Goal: Task Accomplishment & Management: Use online tool/utility

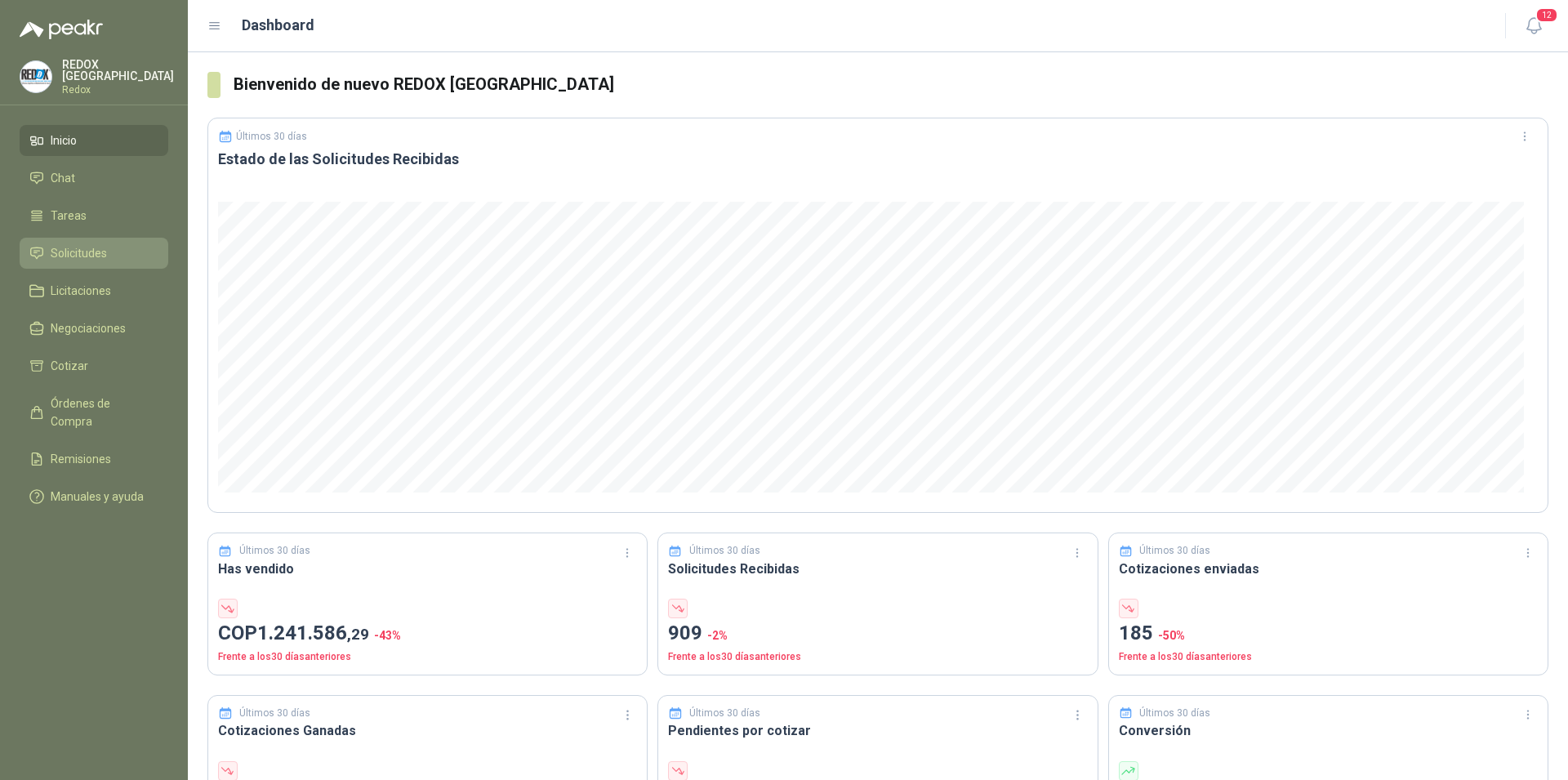
click at [68, 246] on span "Solicitudes" at bounding box center [79, 253] width 56 height 18
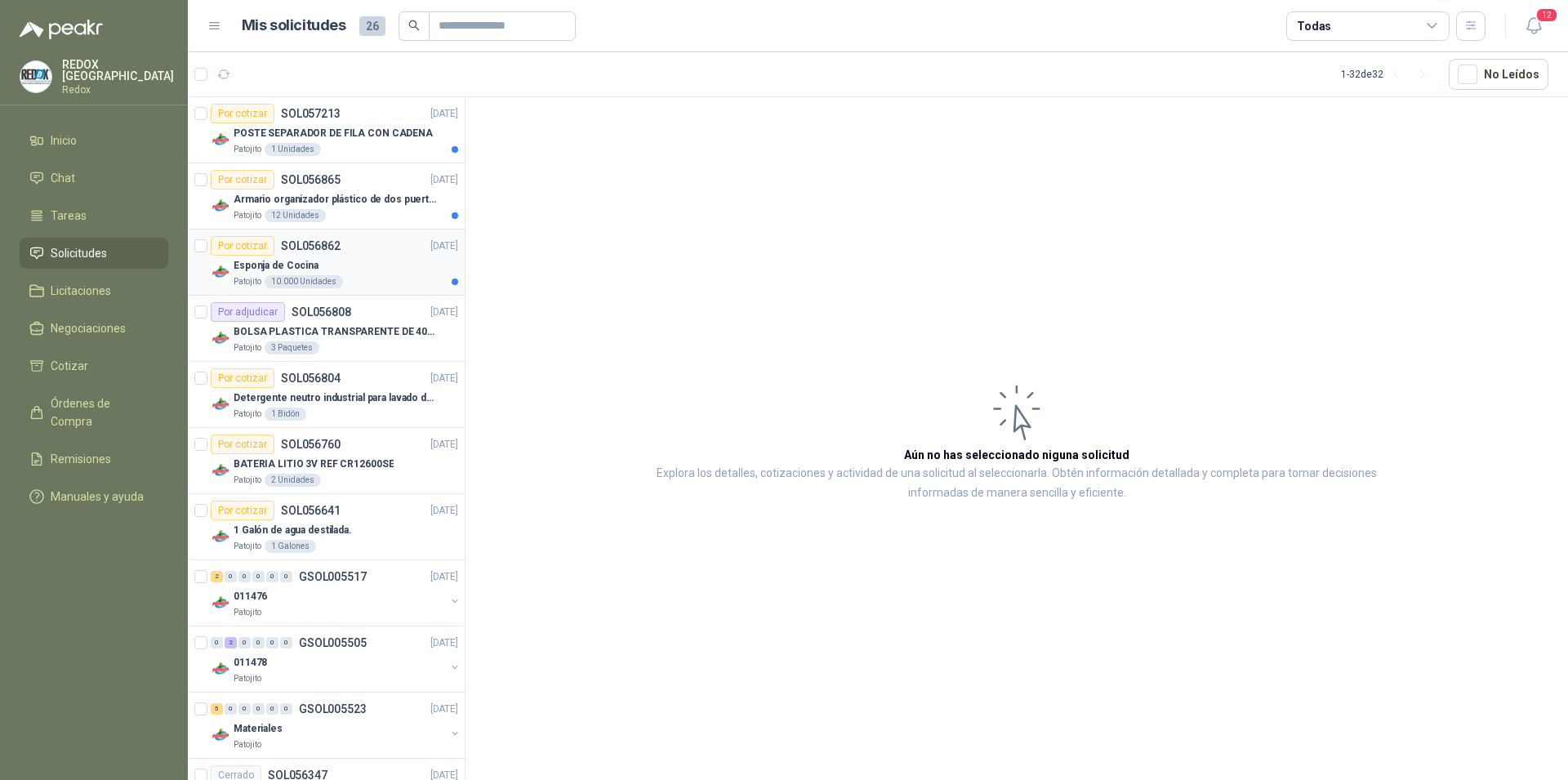
click at [372, 251] on div "Por cotizar SOL056862 22/09/25" at bounding box center [334, 245] width 247 height 20
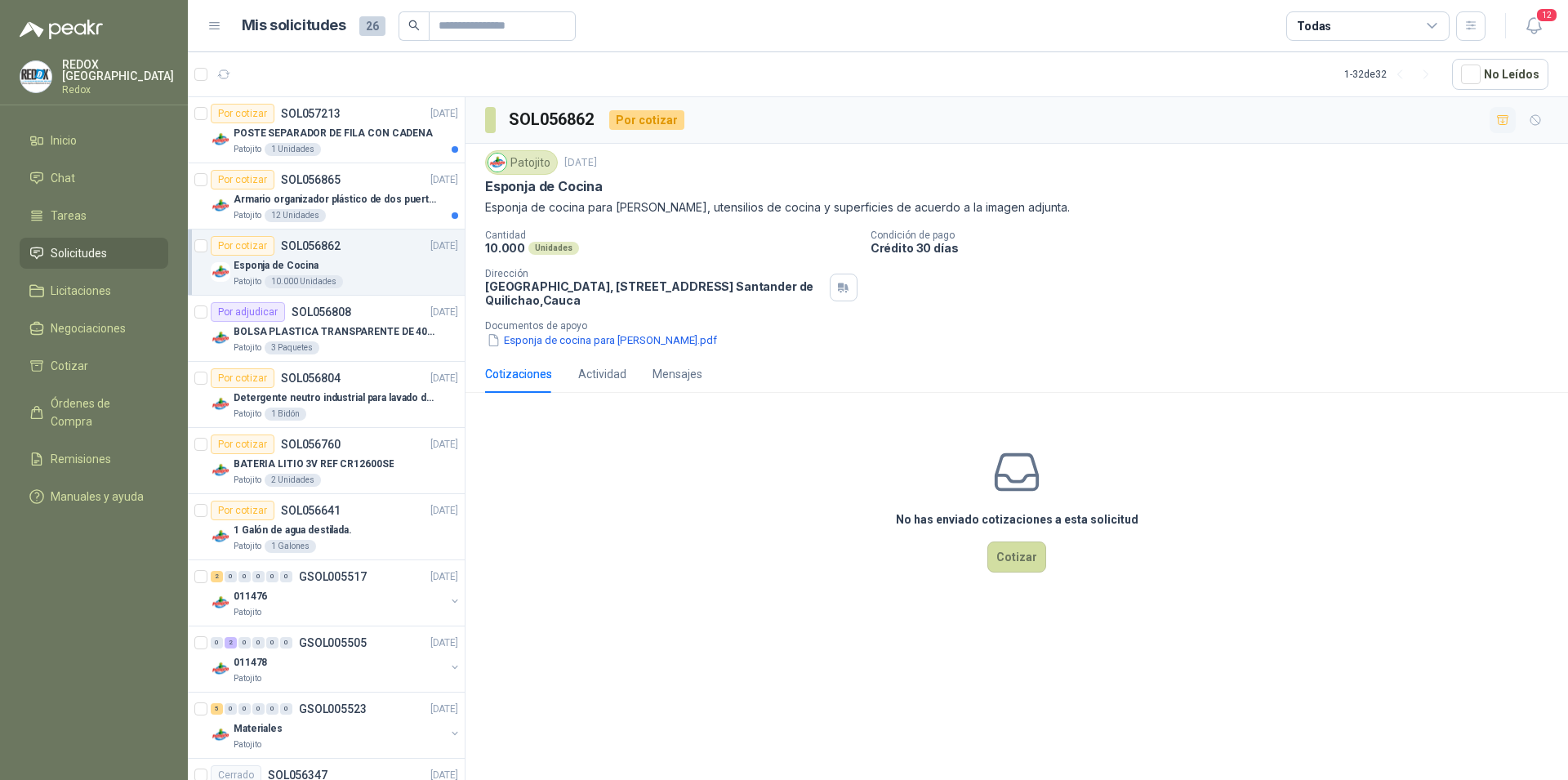
click at [1505, 117] on icon "button" at bounding box center [1502, 120] width 14 height 14
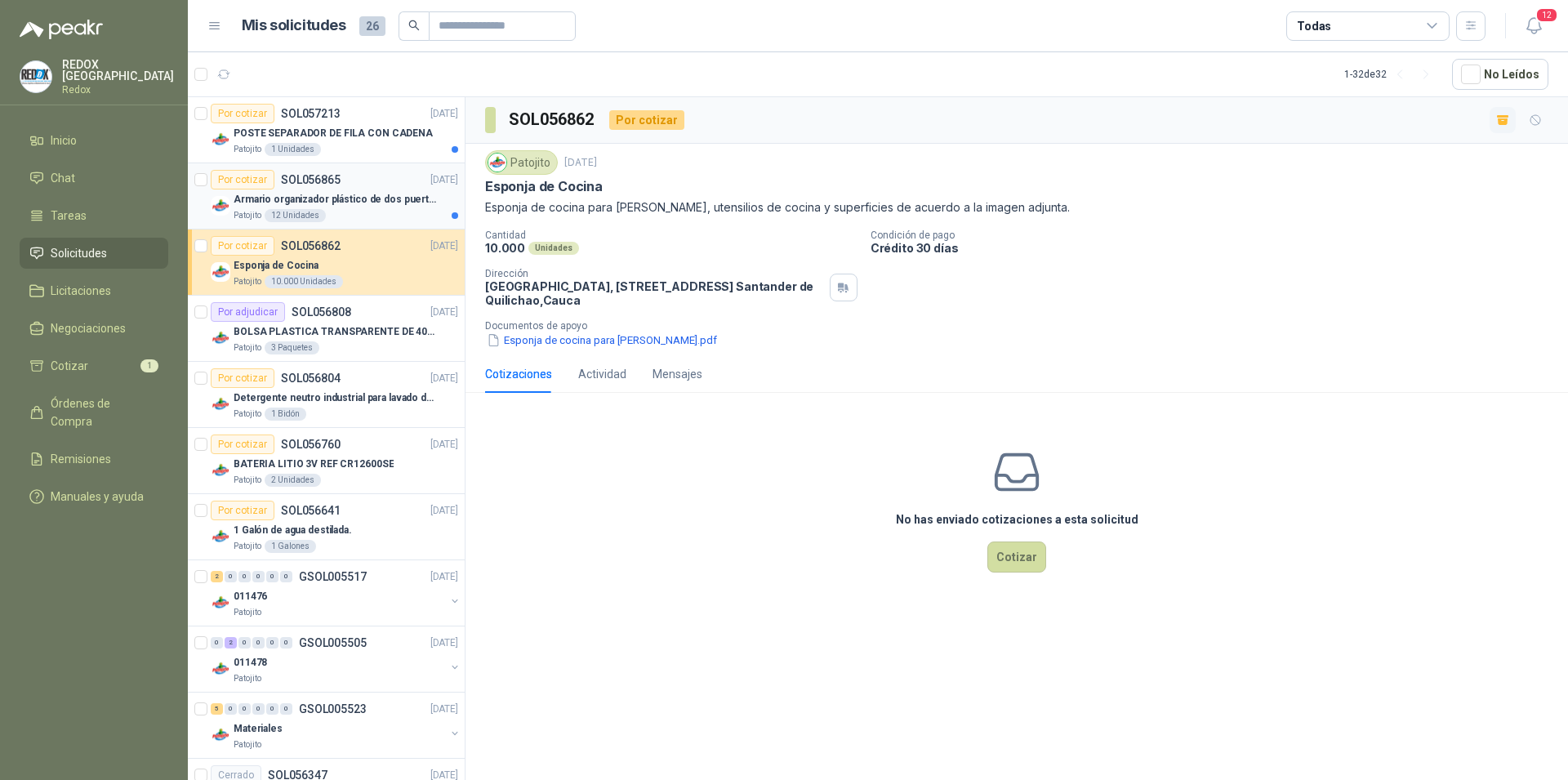
click at [346, 197] on p "Armario organizador plástico de dos puertas de acuerdo a la imagen adjunta" at bounding box center [334, 199] width 203 height 16
click at [541, 337] on button "Armario organizador plástico de dos puertas.pdf" at bounding box center [613, 340] width 255 height 17
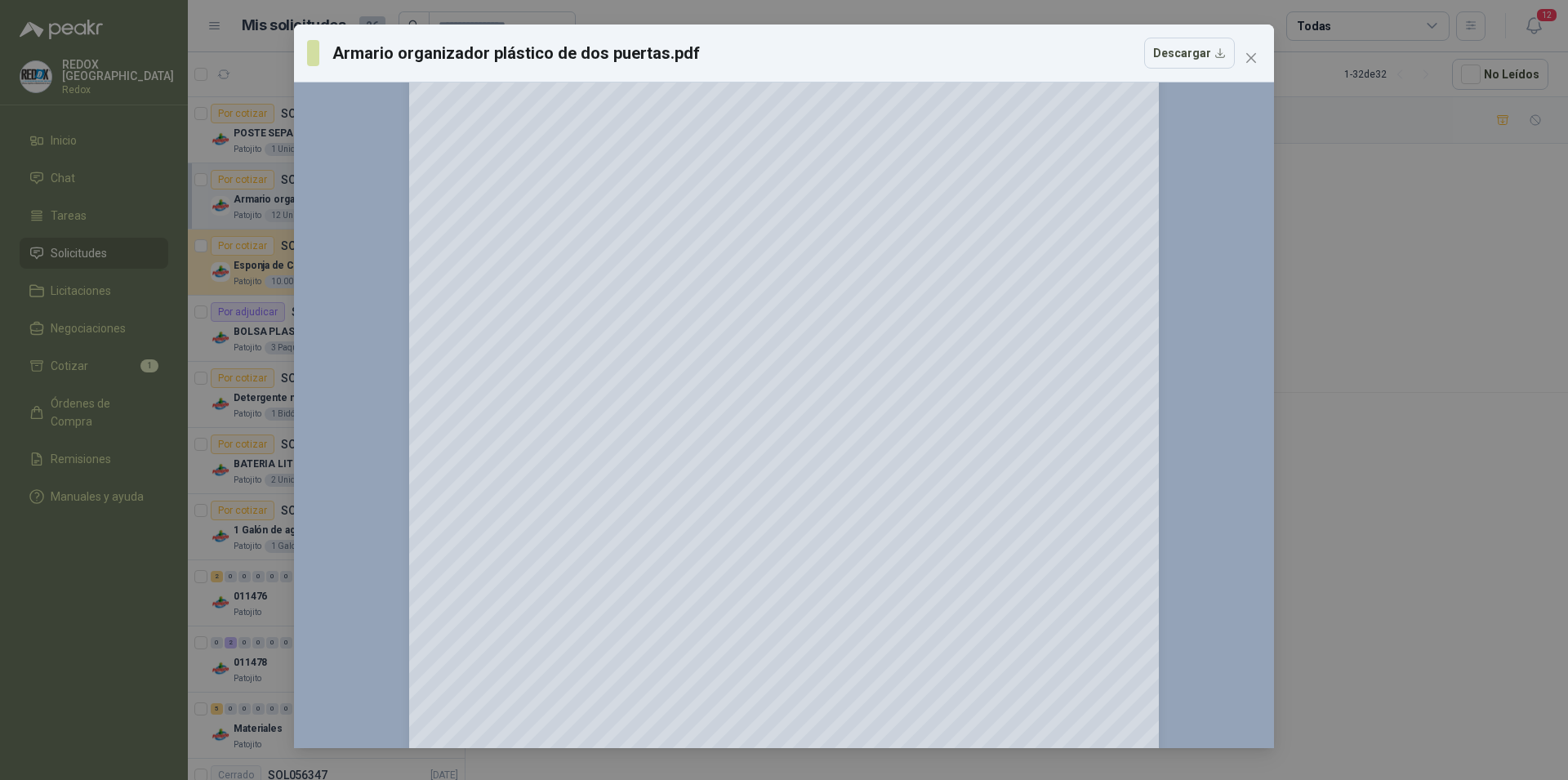
scroll to position [167, 0]
click at [1249, 62] on icon "close" at bounding box center [1251, 58] width 13 height 13
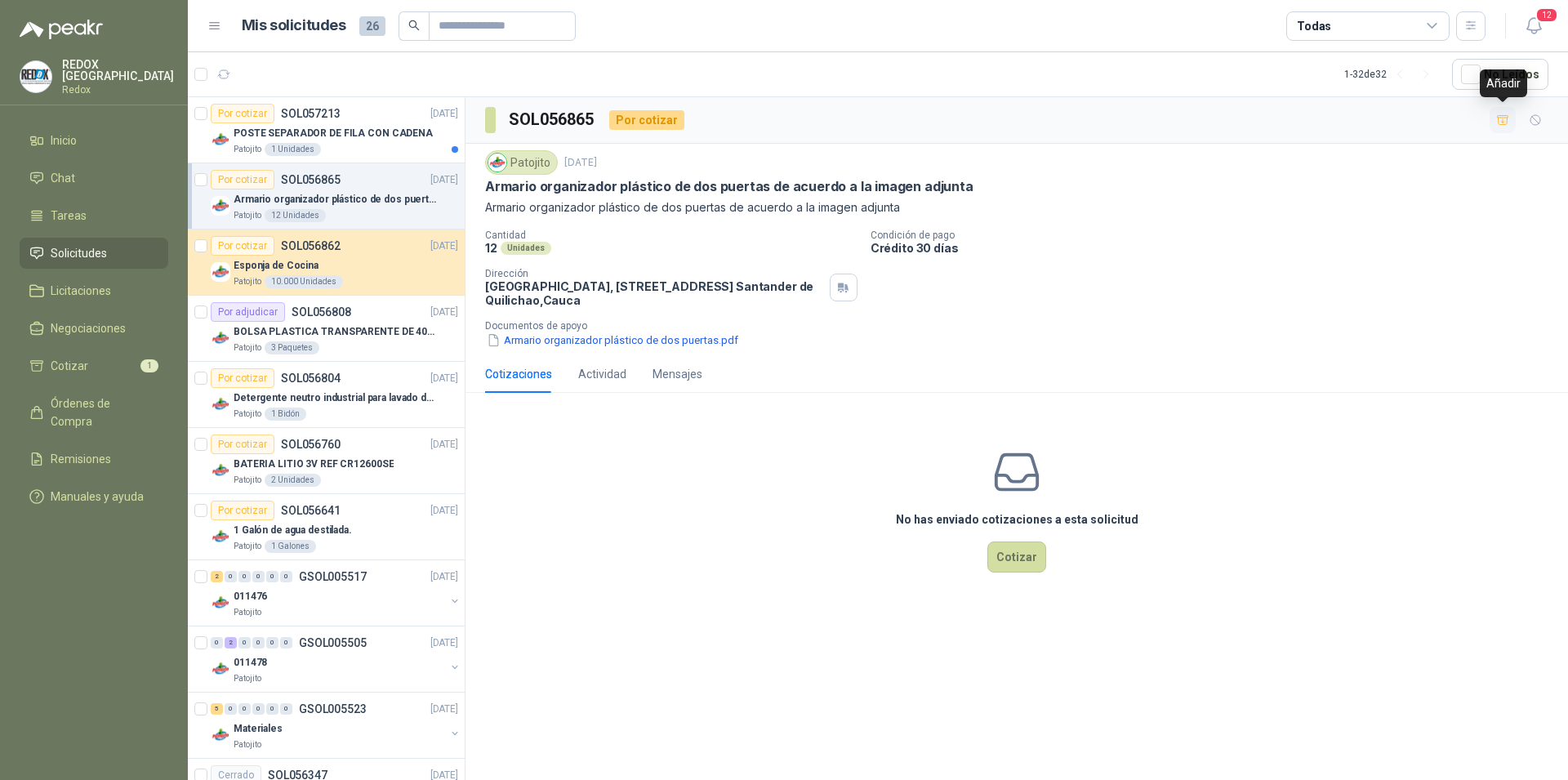
click at [1503, 115] on icon "button" at bounding box center [1502, 120] width 14 height 14
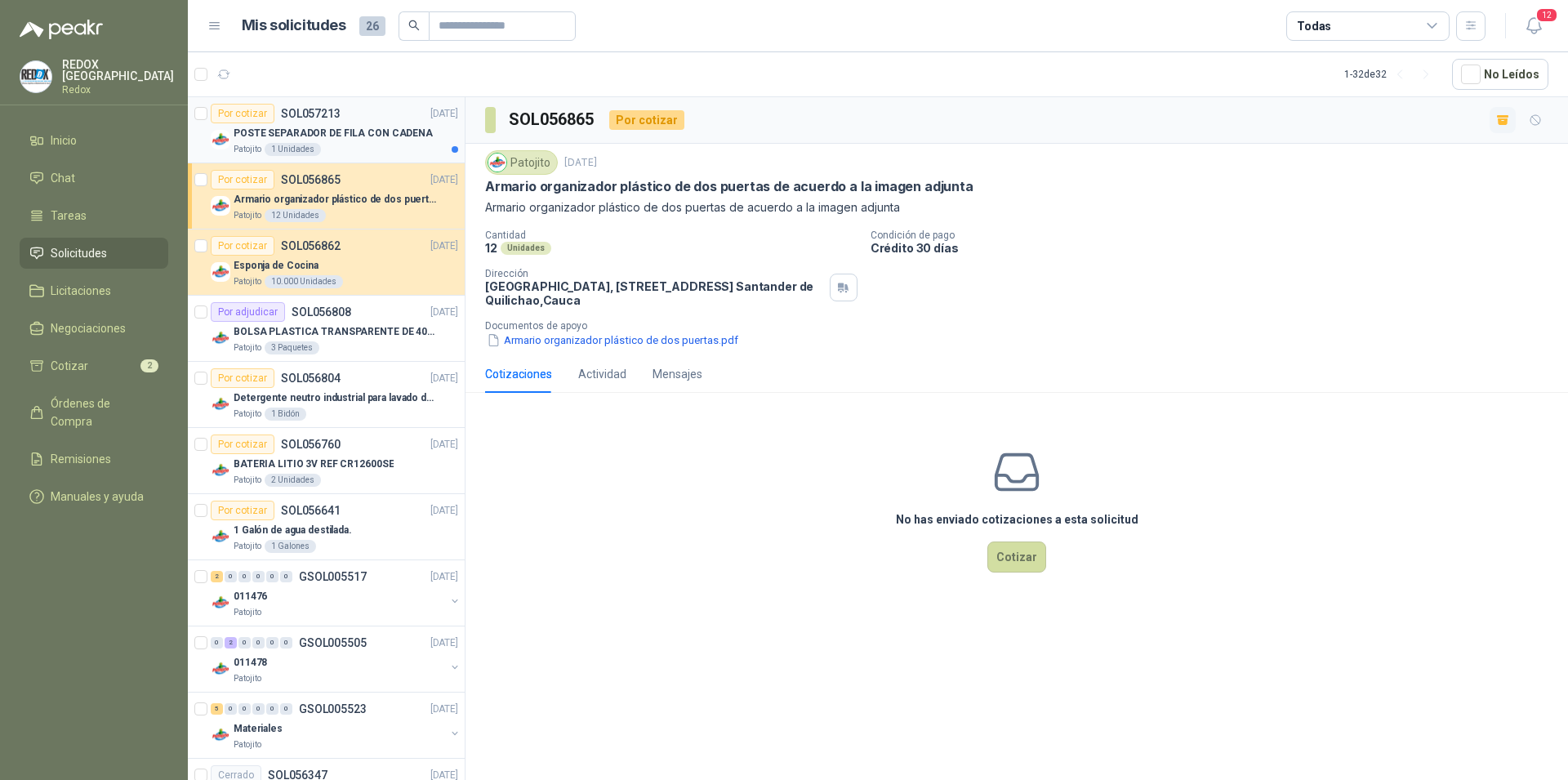
click at [370, 143] on div "Patojito 1 Unidades" at bounding box center [346, 150] width 225 height 13
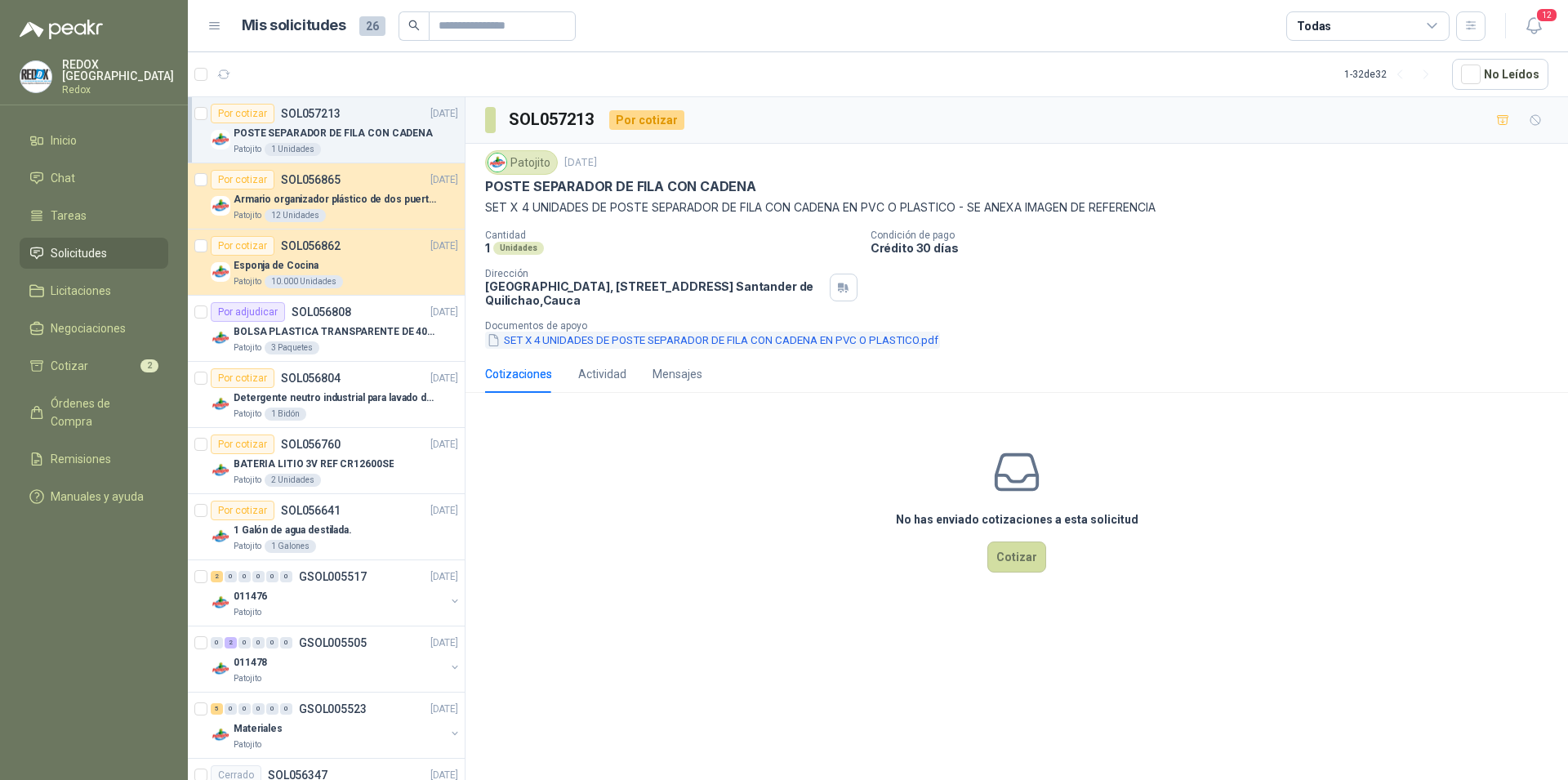
click at [590, 342] on button "SET X 4 UNIDADES DE POSTE SEPARADOR DE FILA CON CADENA EN PVC O PLASTICO.pdf" at bounding box center [713, 340] width 455 height 17
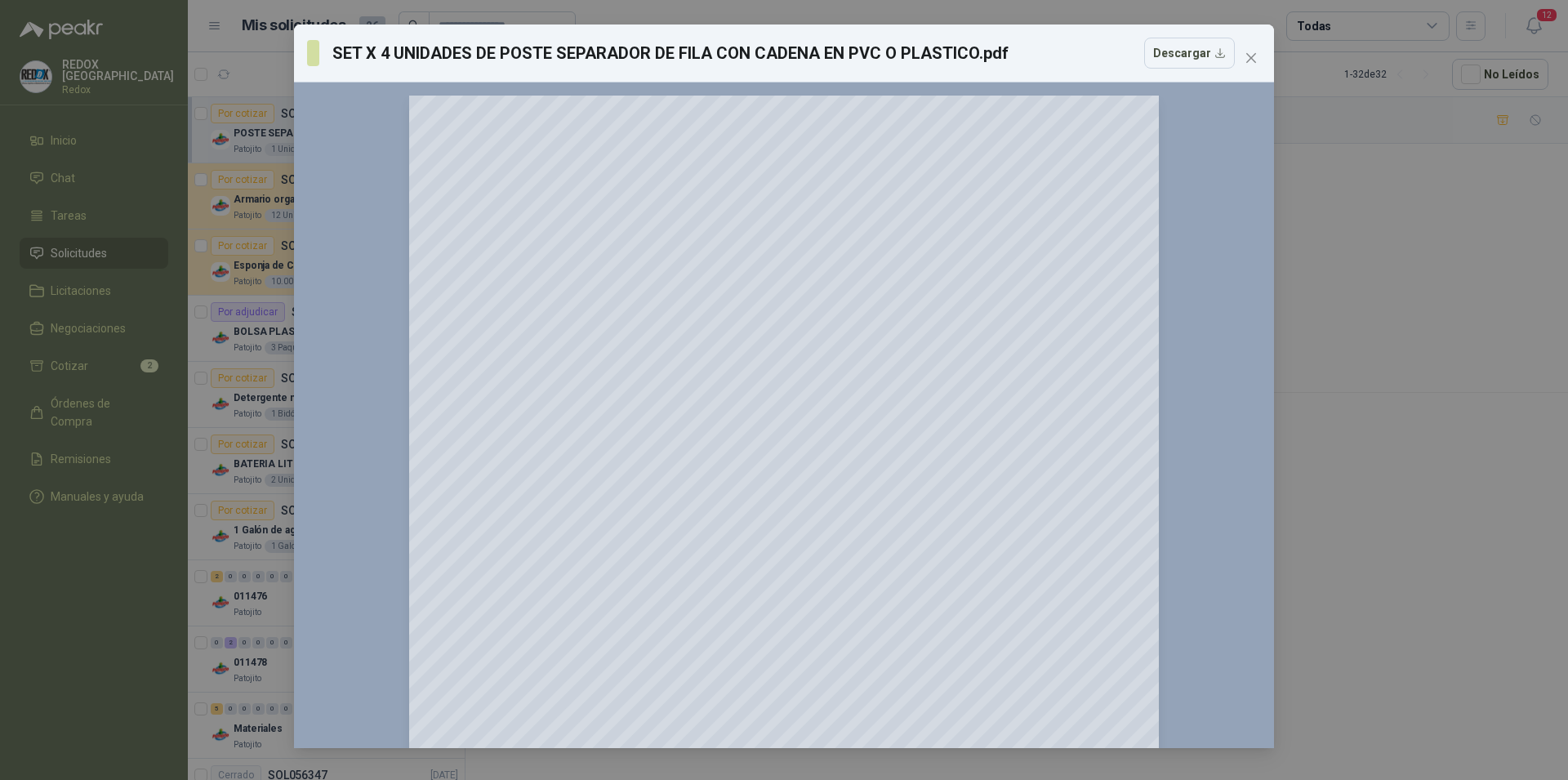
click at [1384, 326] on div "SET X 4 UNIDADES DE POSTE SEPARADOR DE FILA CON CADENA EN PVC O PLASTICO.pdf De…" at bounding box center [784, 390] width 1568 height 780
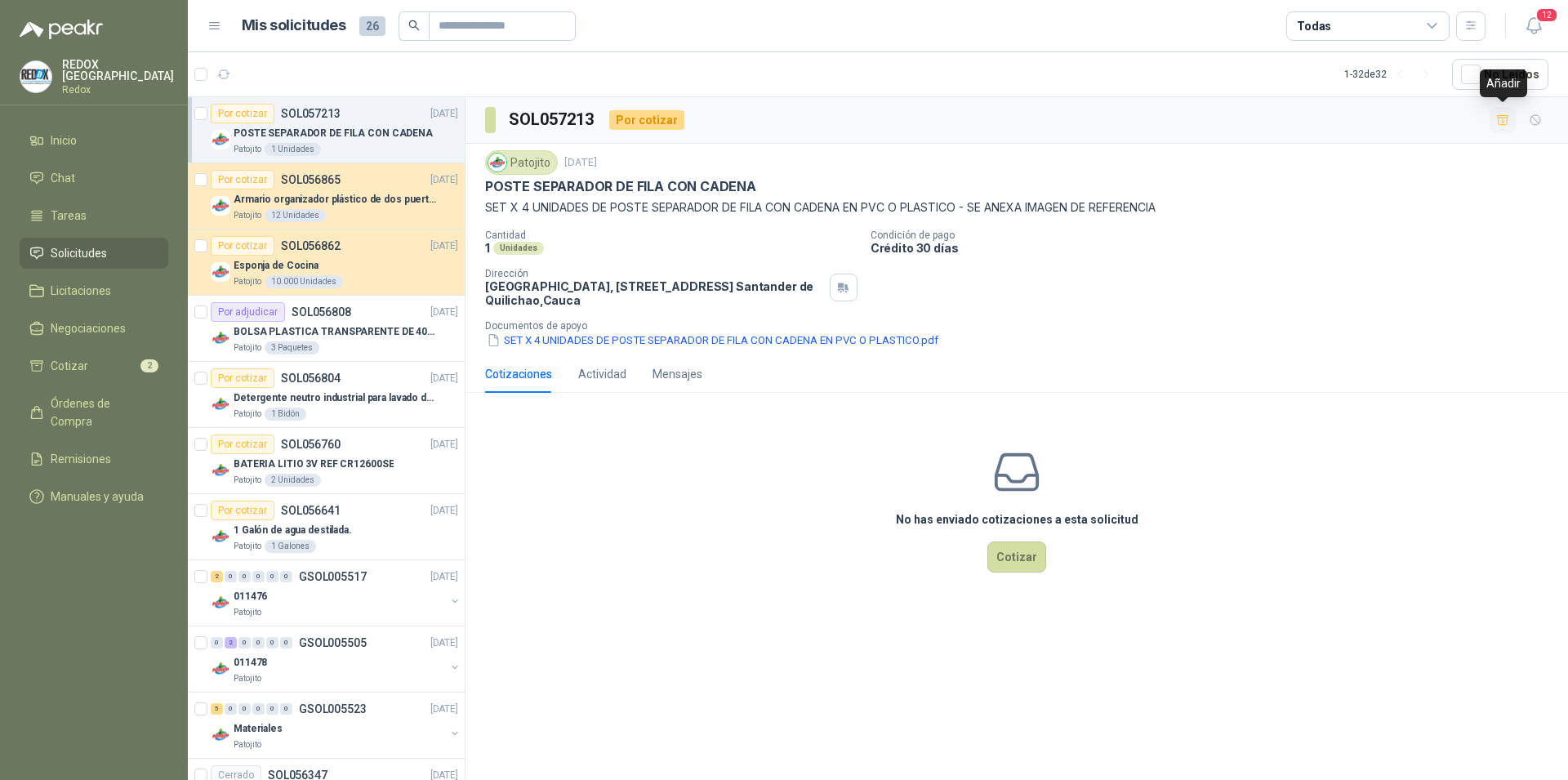
click at [1502, 118] on icon "button" at bounding box center [1502, 120] width 11 height 9
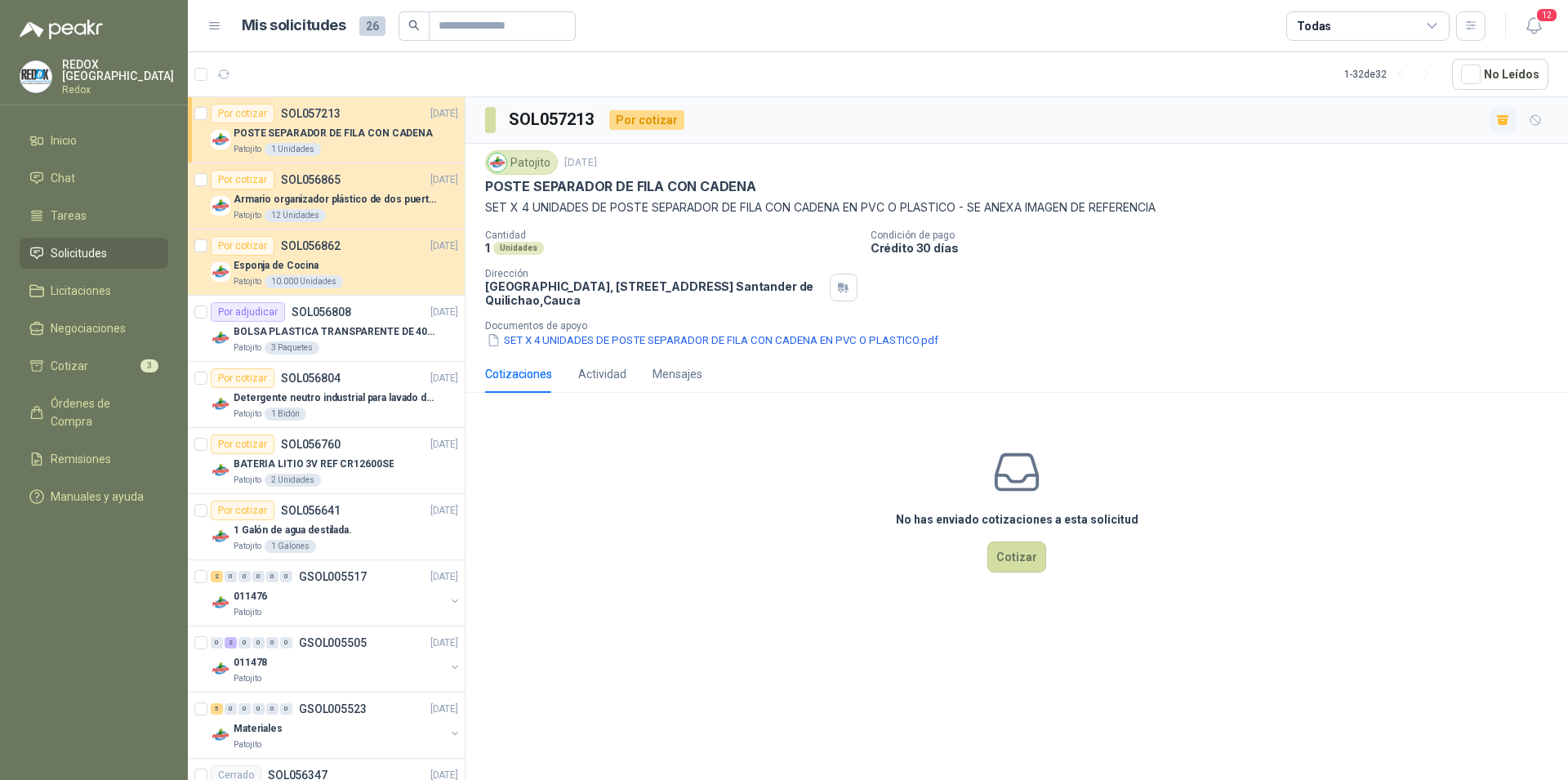
click at [67, 250] on span "Solicitudes" at bounding box center [79, 253] width 56 height 18
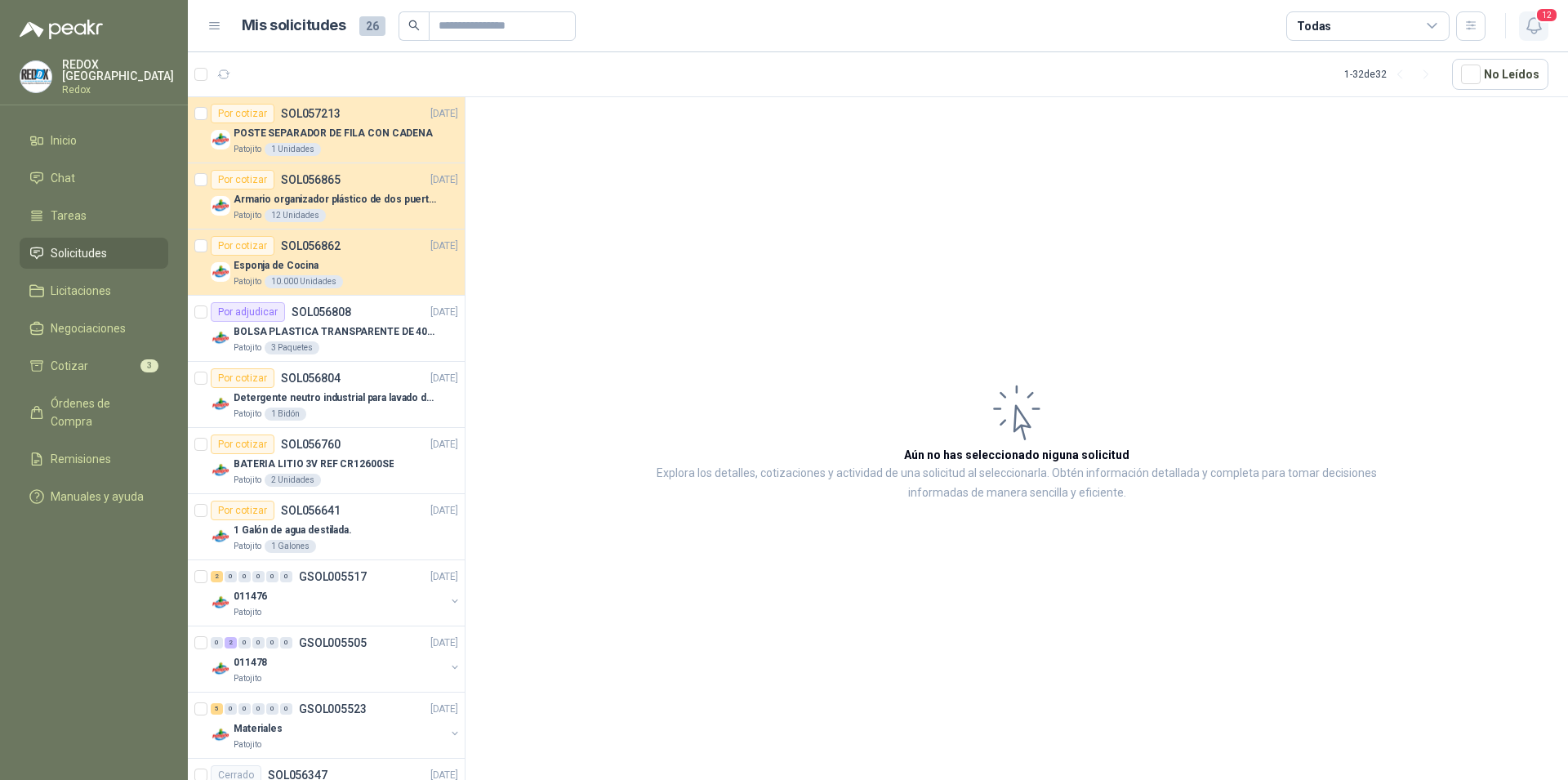
click at [1533, 35] on icon "button" at bounding box center [1534, 26] width 21 height 21
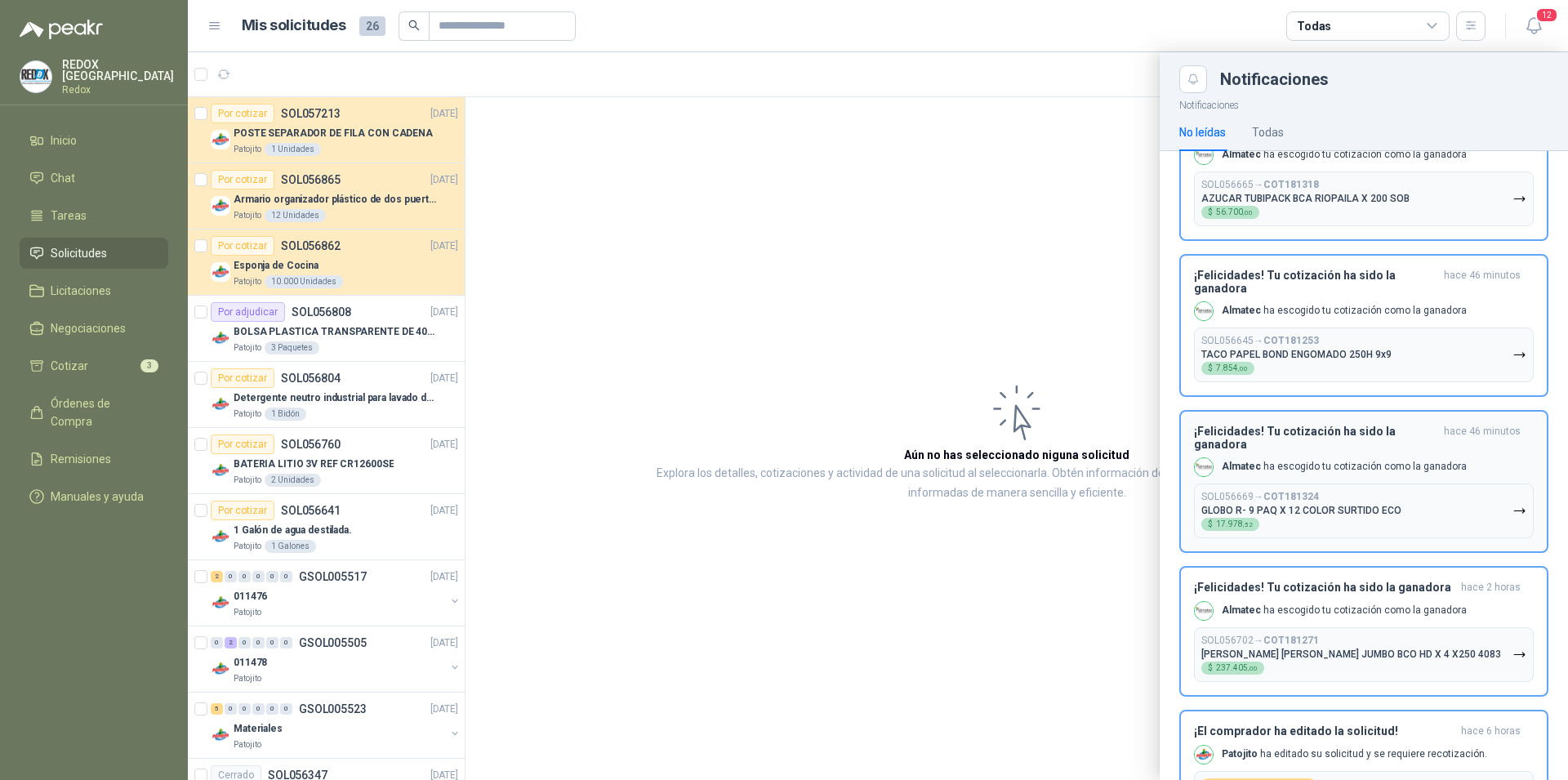
scroll to position [1188, 0]
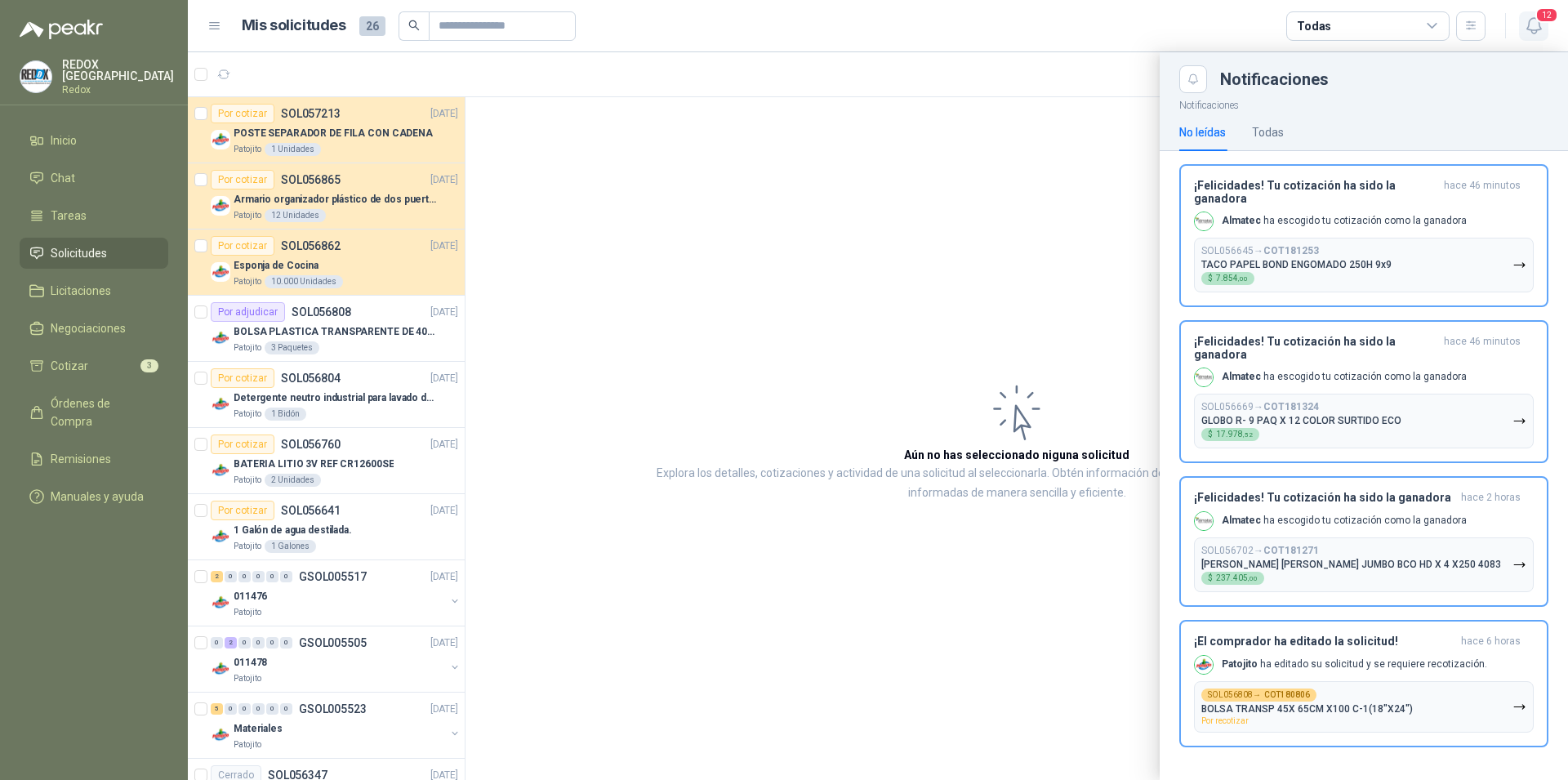
click at [1532, 22] on icon "button" at bounding box center [1534, 26] width 21 height 21
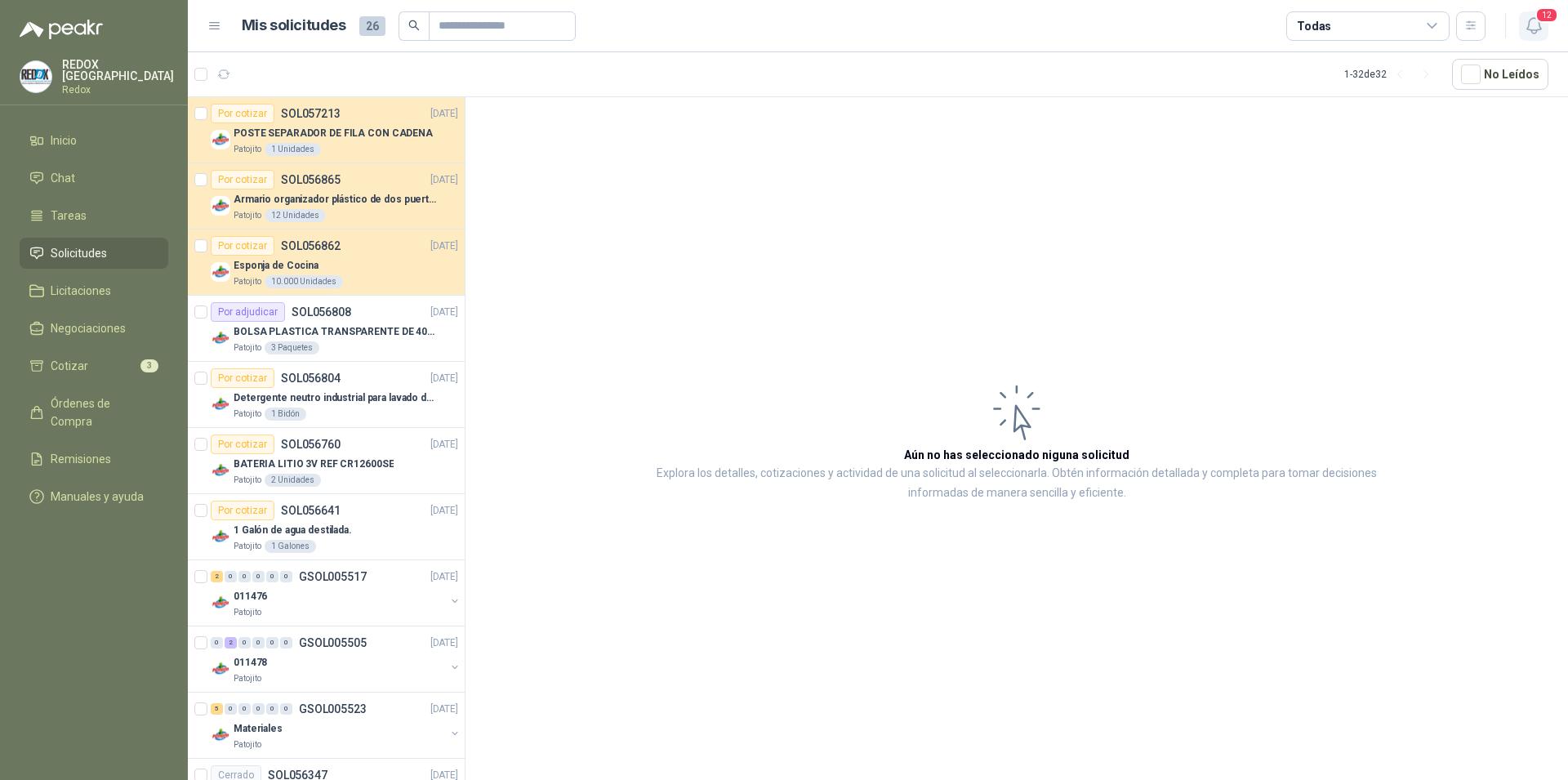
click at [1532, 22] on icon "button" at bounding box center [1534, 26] width 21 height 21
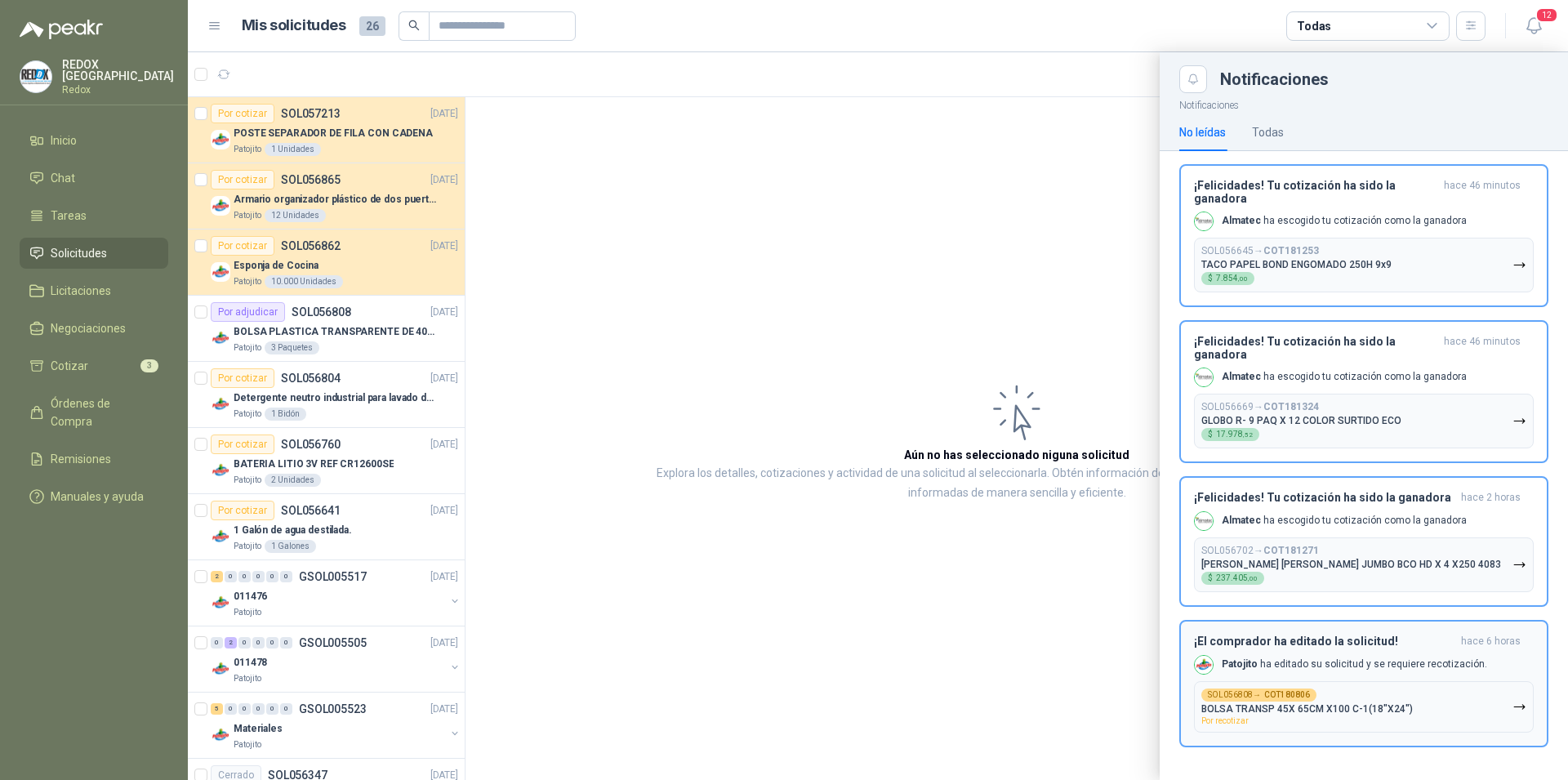
click at [1352, 658] on p "Patojito ha editado su solicitud y se requiere recotización." at bounding box center [1354, 664] width 265 height 14
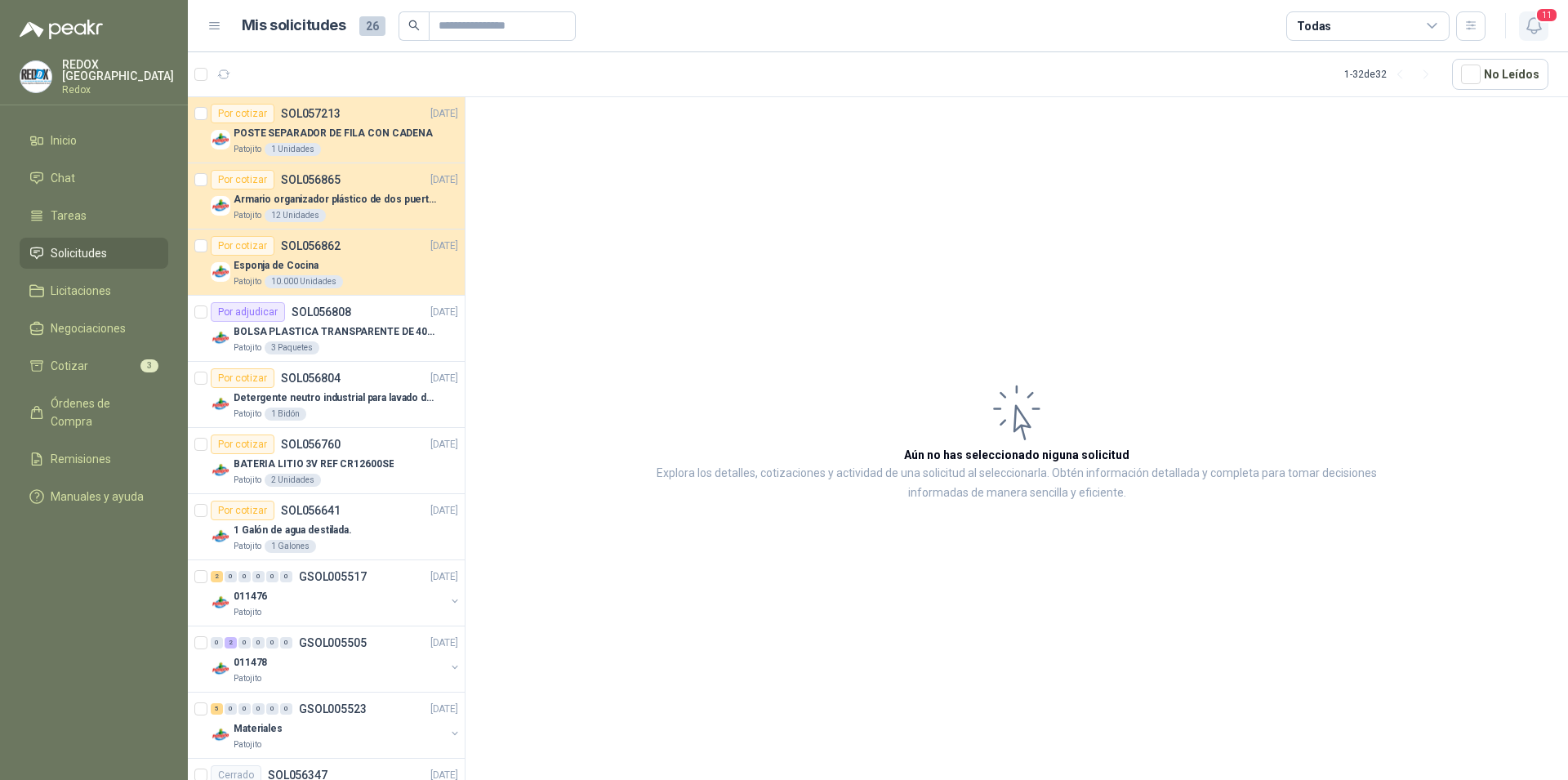
click at [1532, 33] on icon "button" at bounding box center [1534, 26] width 21 height 21
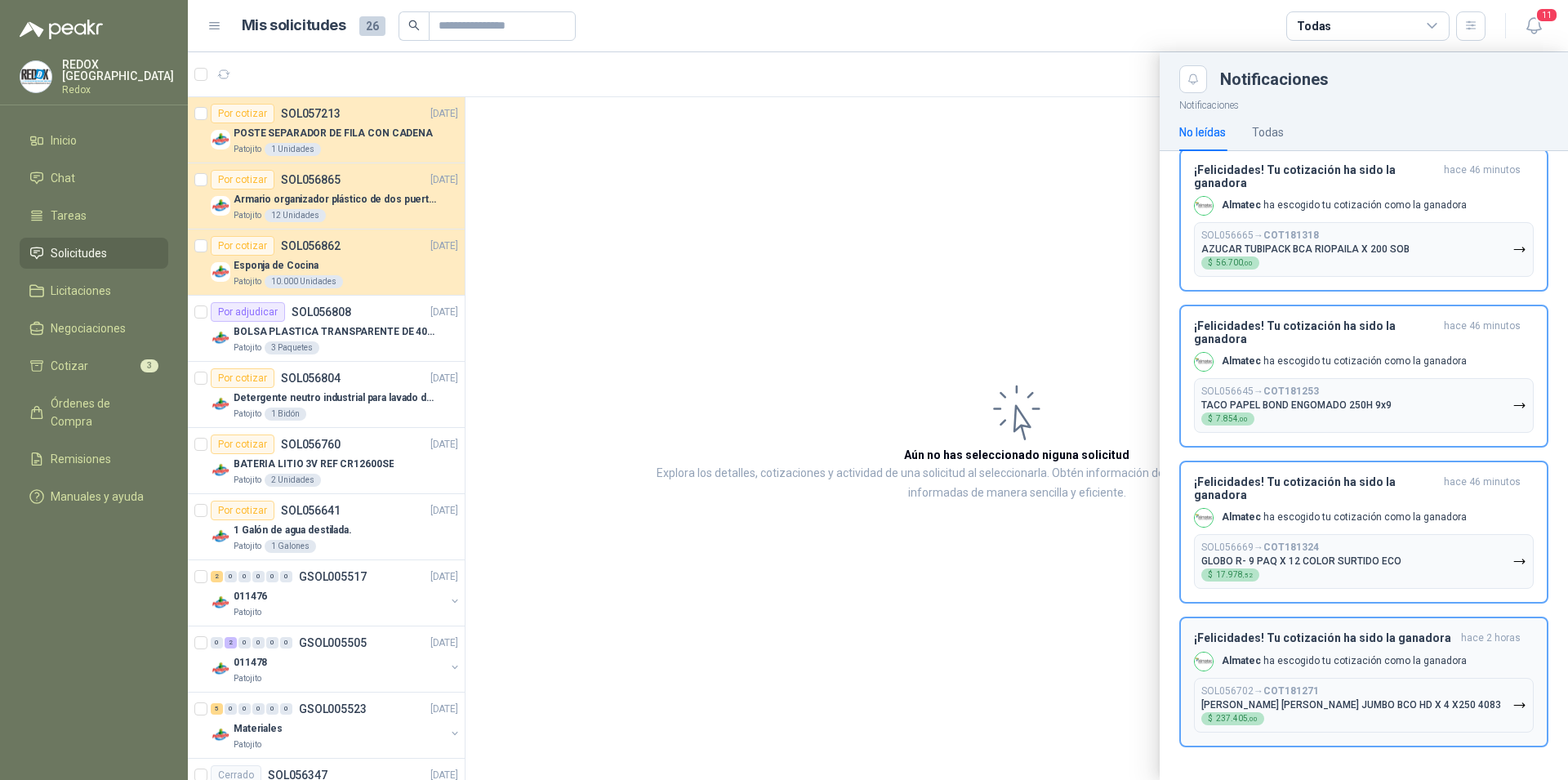
click at [1297, 652] on div "¡Felicidades! Tu cotización ha sido la ganadora hace 2 horas Almatec ha escogid…" at bounding box center [1364, 682] width 340 height 101
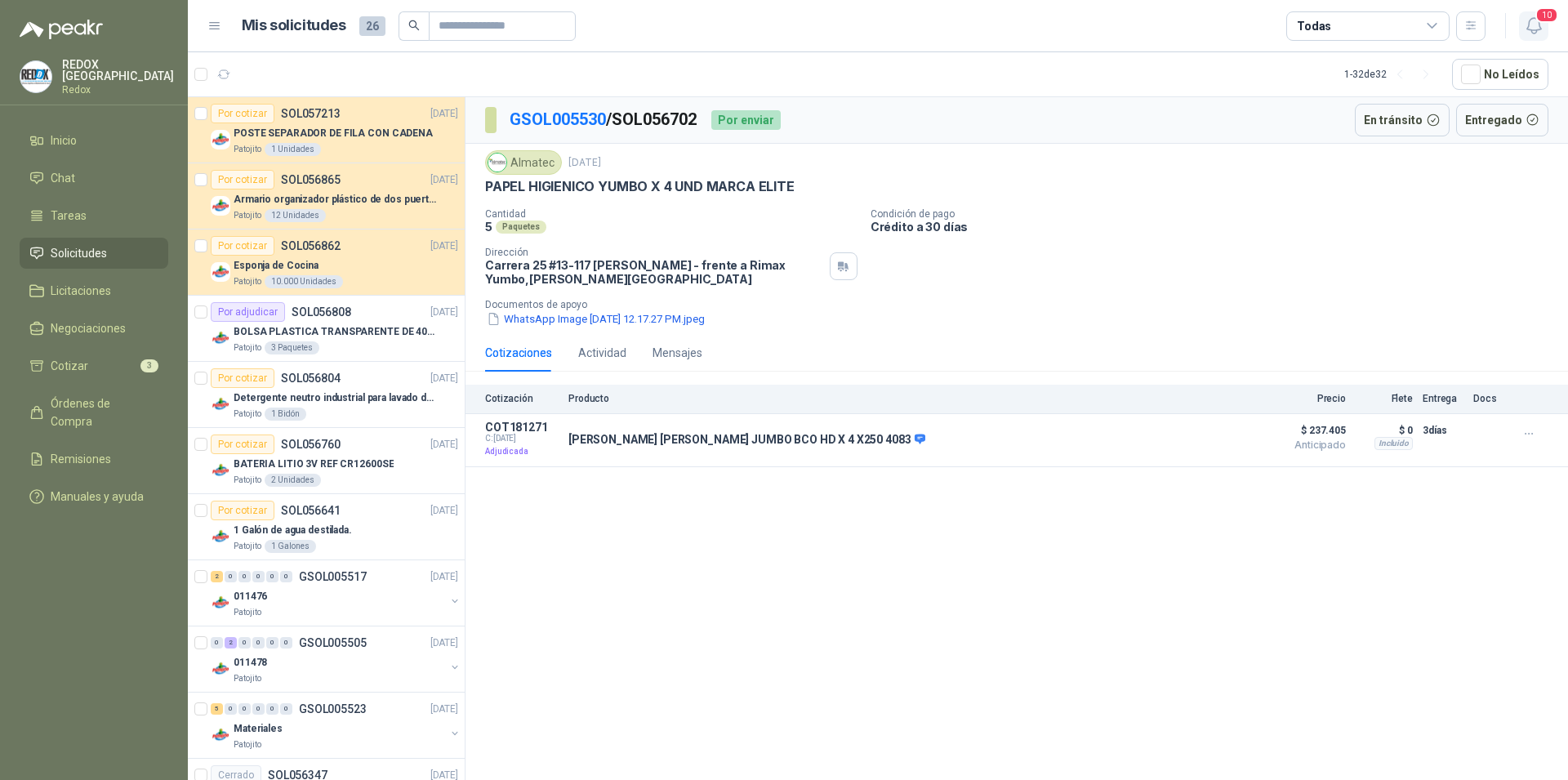
click at [1532, 33] on icon "button" at bounding box center [1534, 26] width 21 height 21
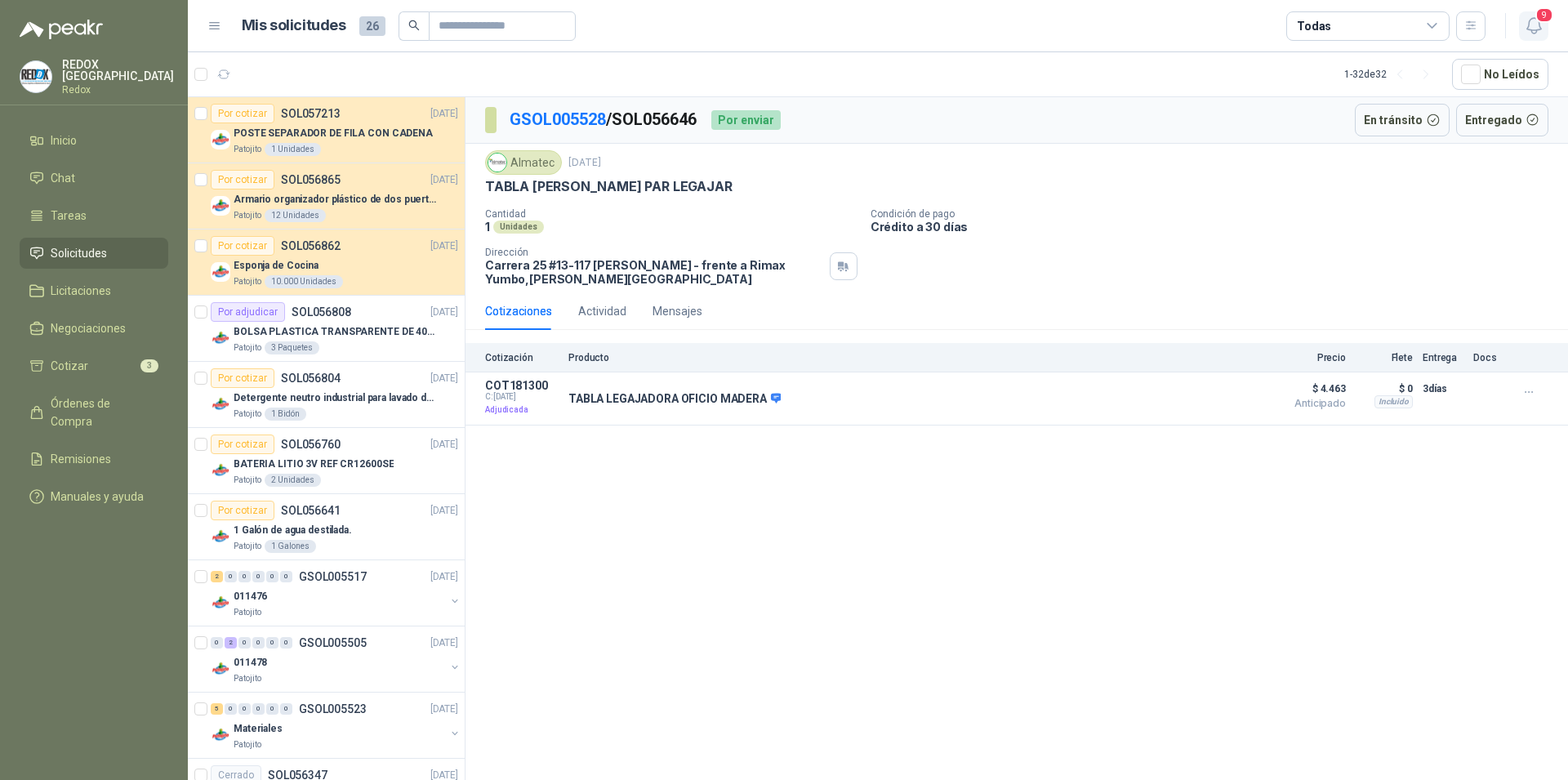
click at [1530, 30] on icon "button" at bounding box center [1534, 26] width 21 height 21
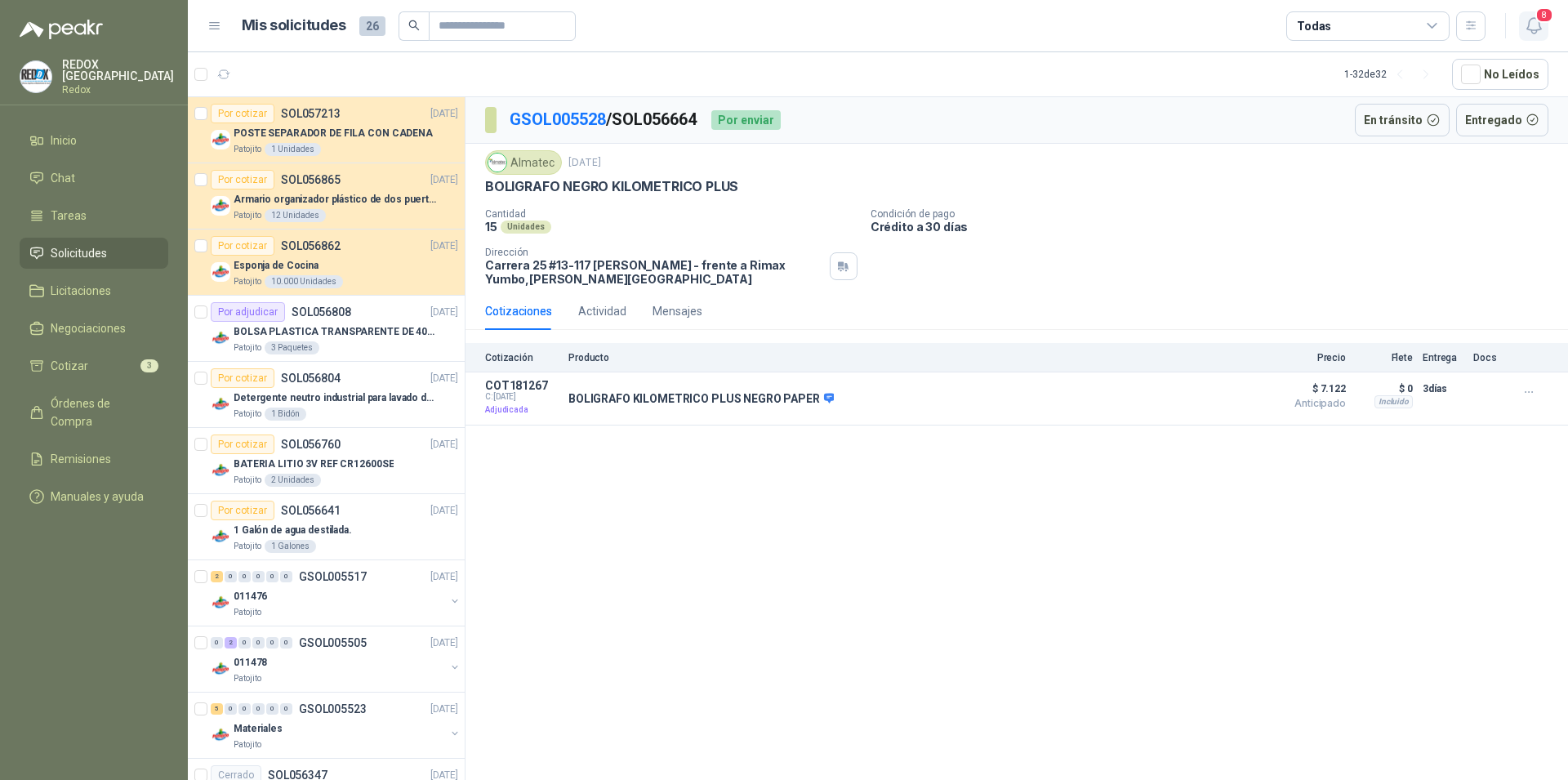
click at [1538, 23] on icon "button" at bounding box center [1533, 25] width 14 height 16
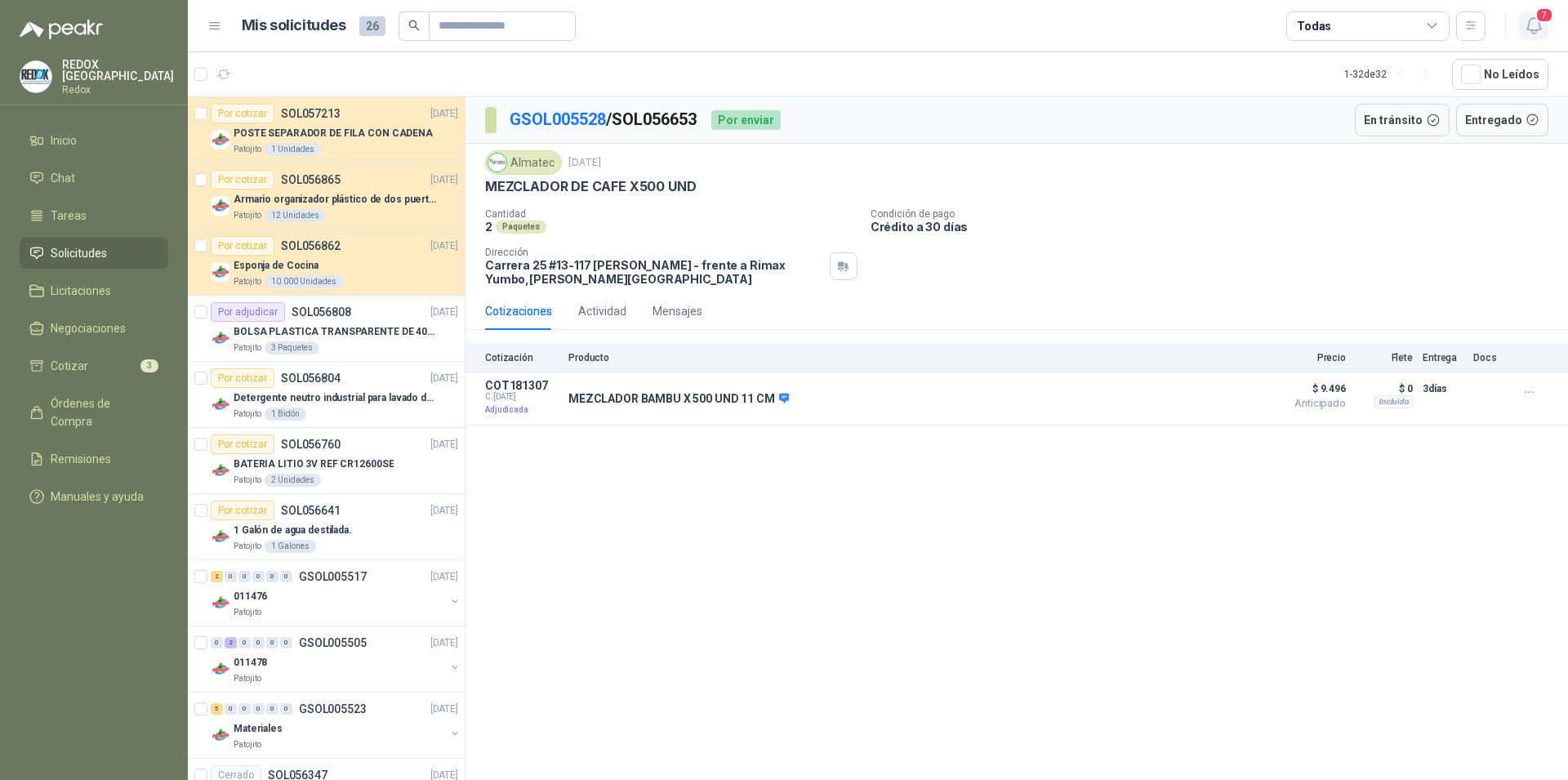
click at [1532, 20] on icon "button" at bounding box center [1533, 25] width 14 height 16
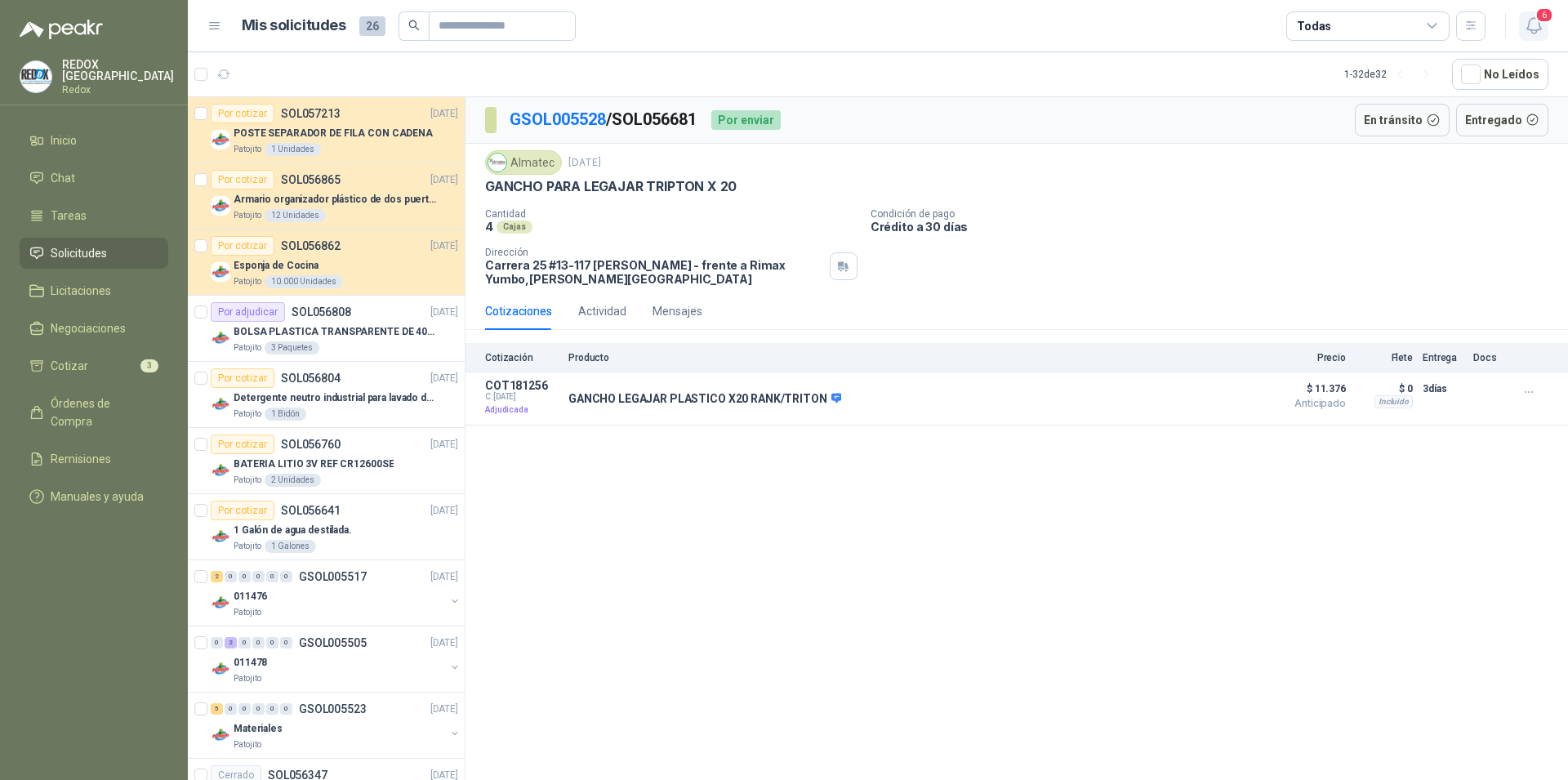
click at [1534, 31] on icon "button" at bounding box center [1534, 26] width 21 height 21
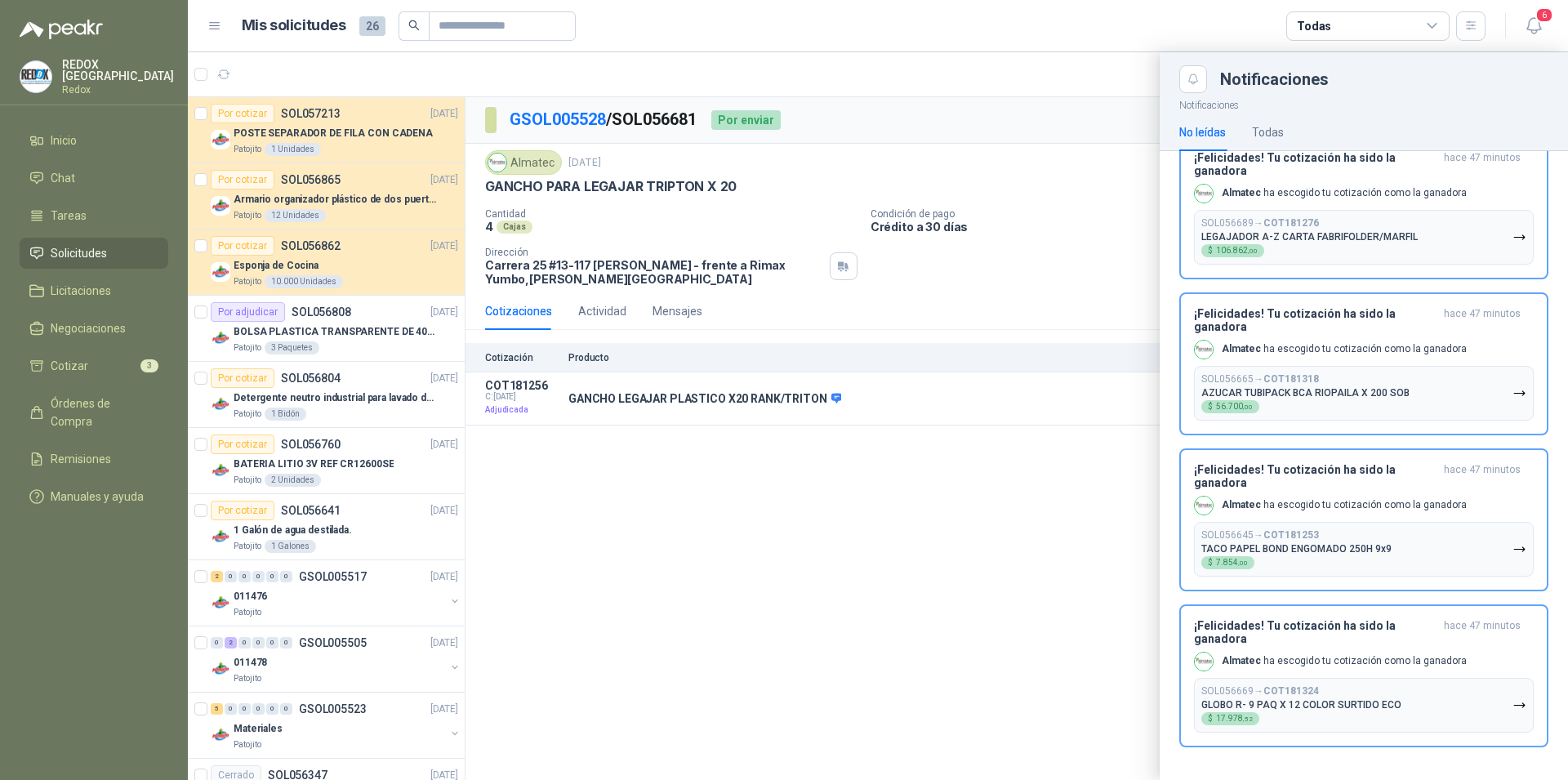
click at [1395, 44] on p "Almatec ha escogido tu cotización como la ganadora" at bounding box center [1345, 37] width 245 height 14
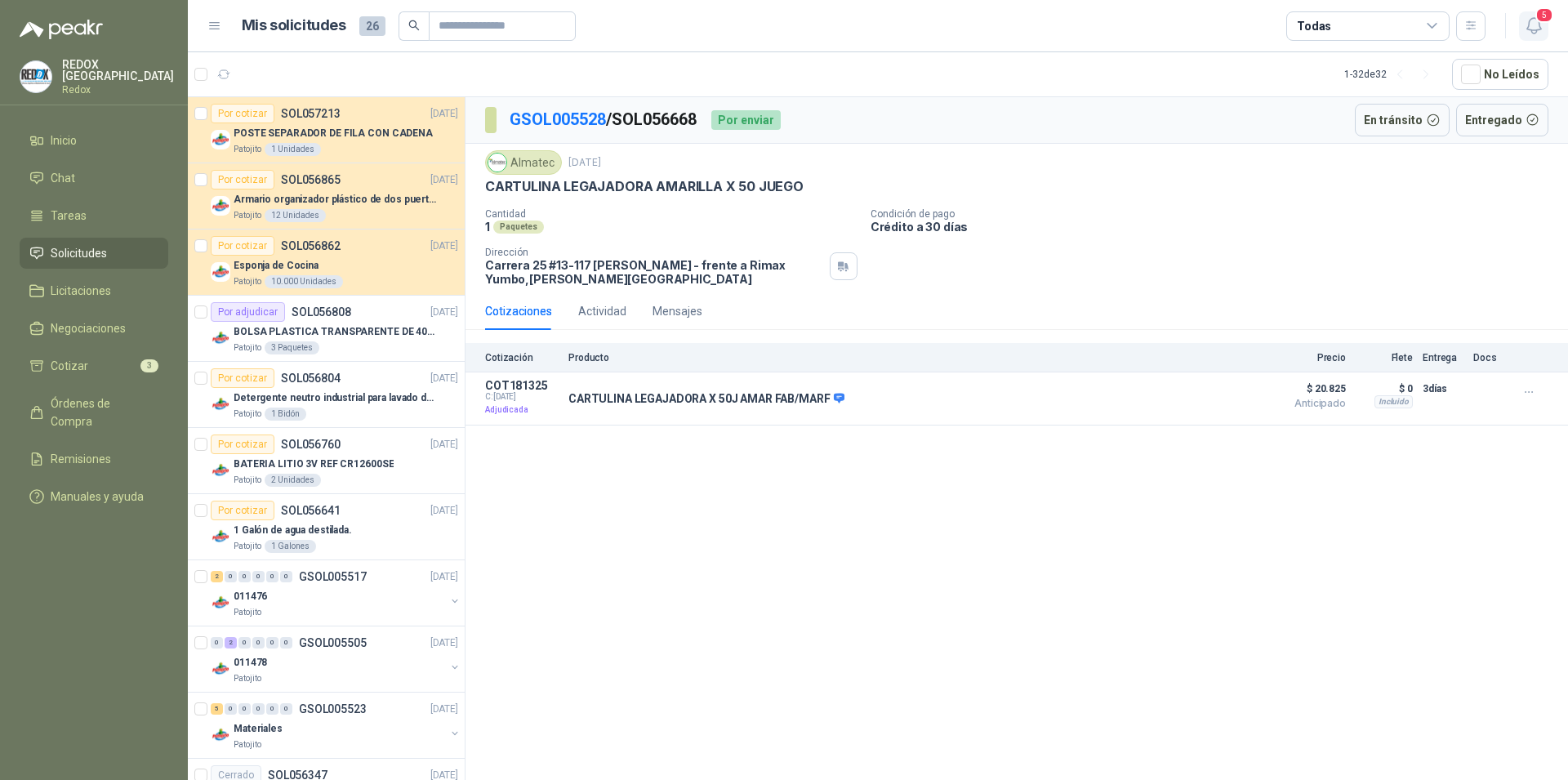
click at [1533, 39] on button "5" at bounding box center [1533, 25] width 29 height 29
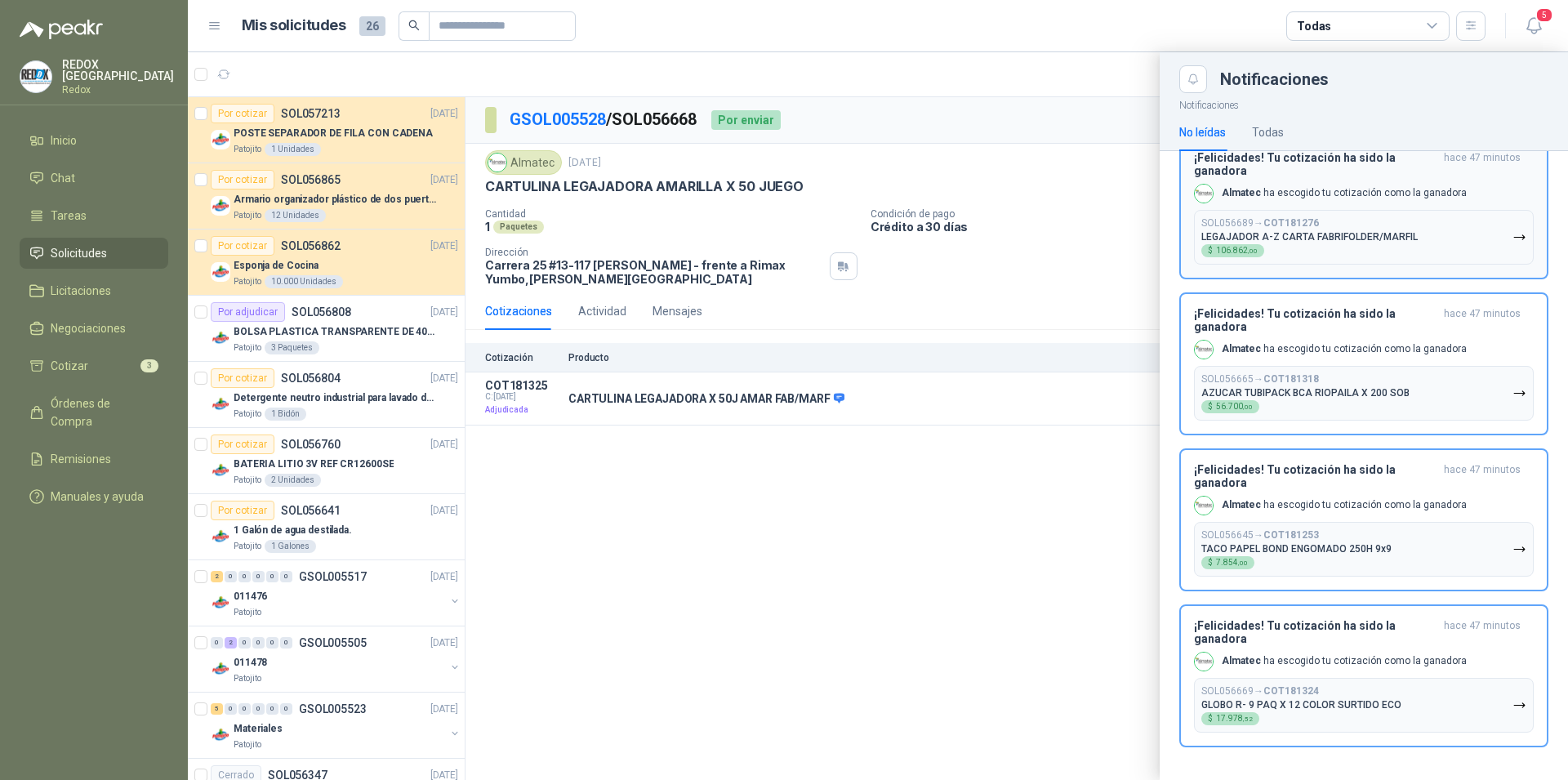
click at [1398, 177] on h3 "¡Felicidades! Tu cotización ha sido la ganadora" at bounding box center [1316, 164] width 244 height 26
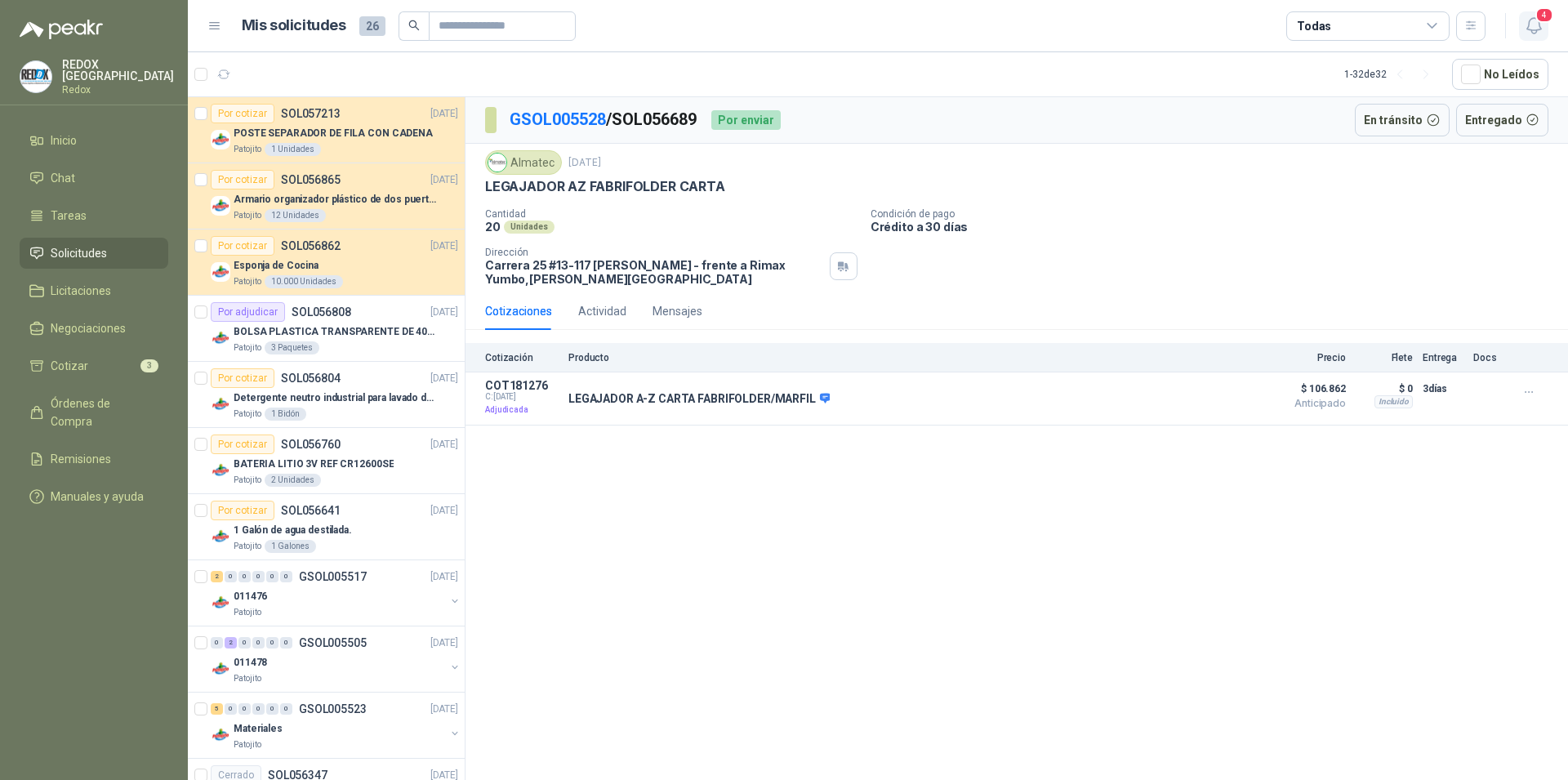
click at [1523, 29] on button "4" at bounding box center [1533, 25] width 29 height 29
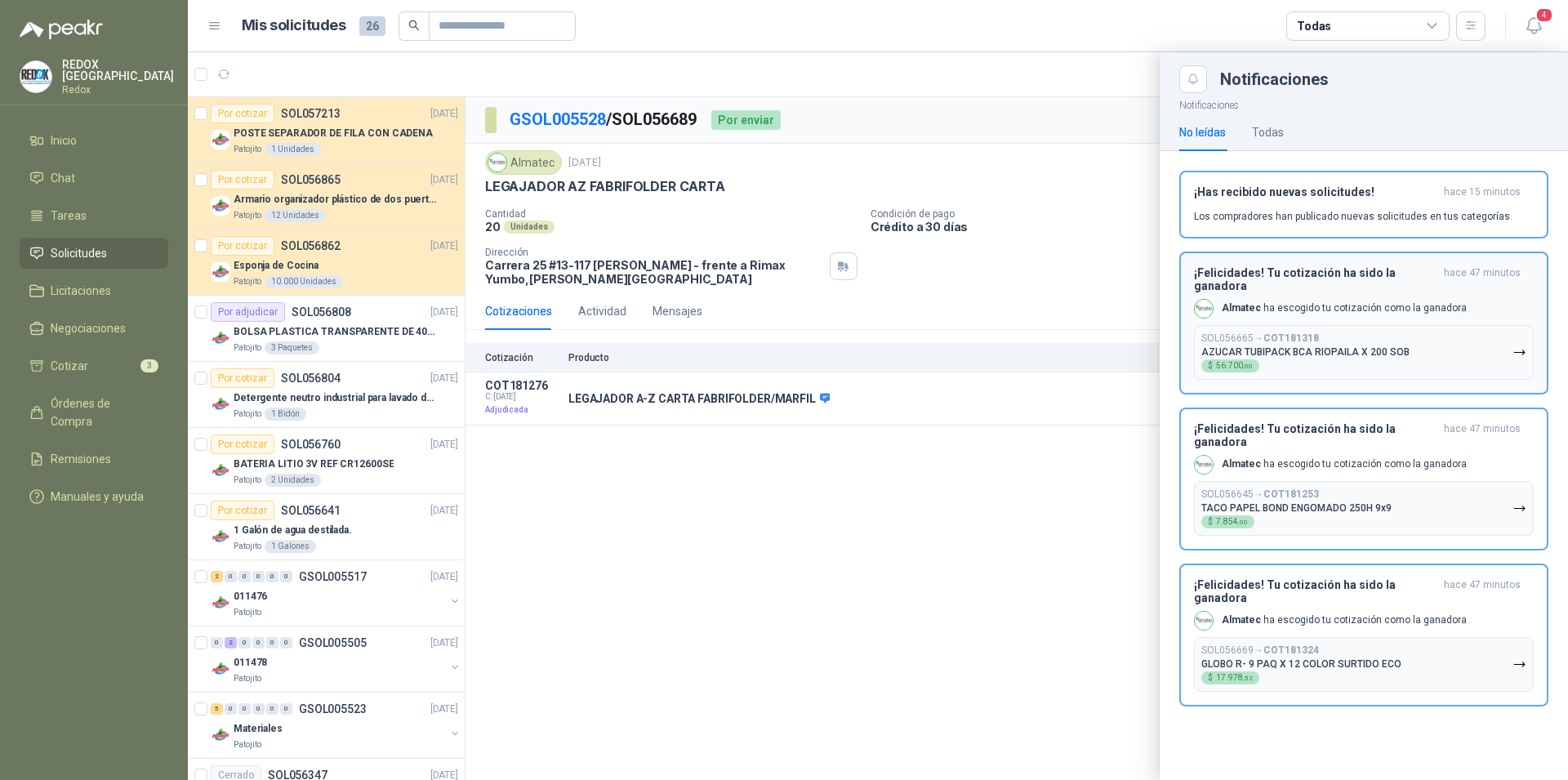
click at [1311, 302] on p "Almatec ha escogido tu cotización como la ganadora" at bounding box center [1345, 308] width 245 height 14
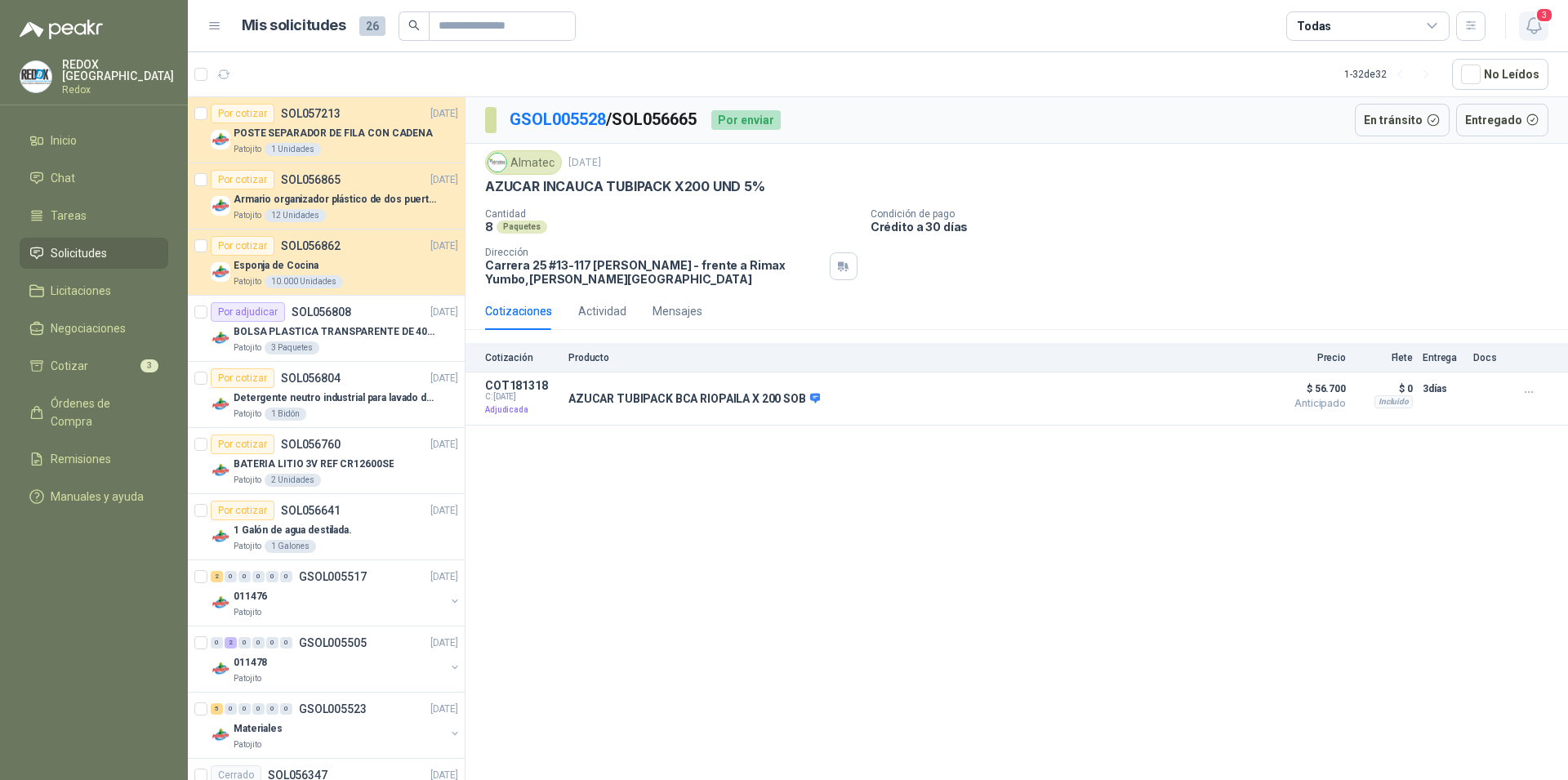
click at [1529, 17] on icon "button" at bounding box center [1534, 26] width 21 height 21
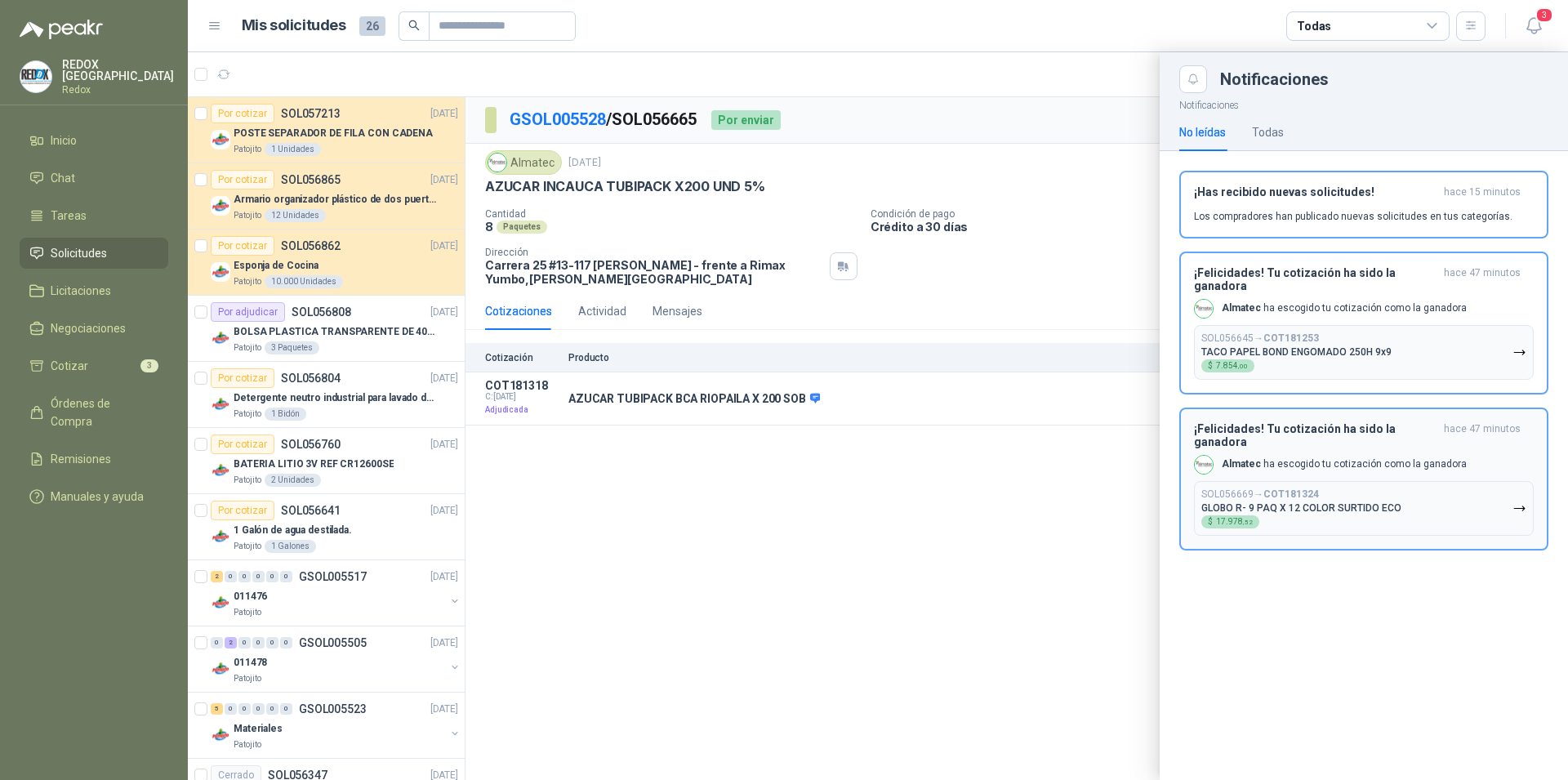
click at [1317, 457] on p "Almatec ha escogido tu cotización como la ganadora" at bounding box center [1345, 464] width 245 height 14
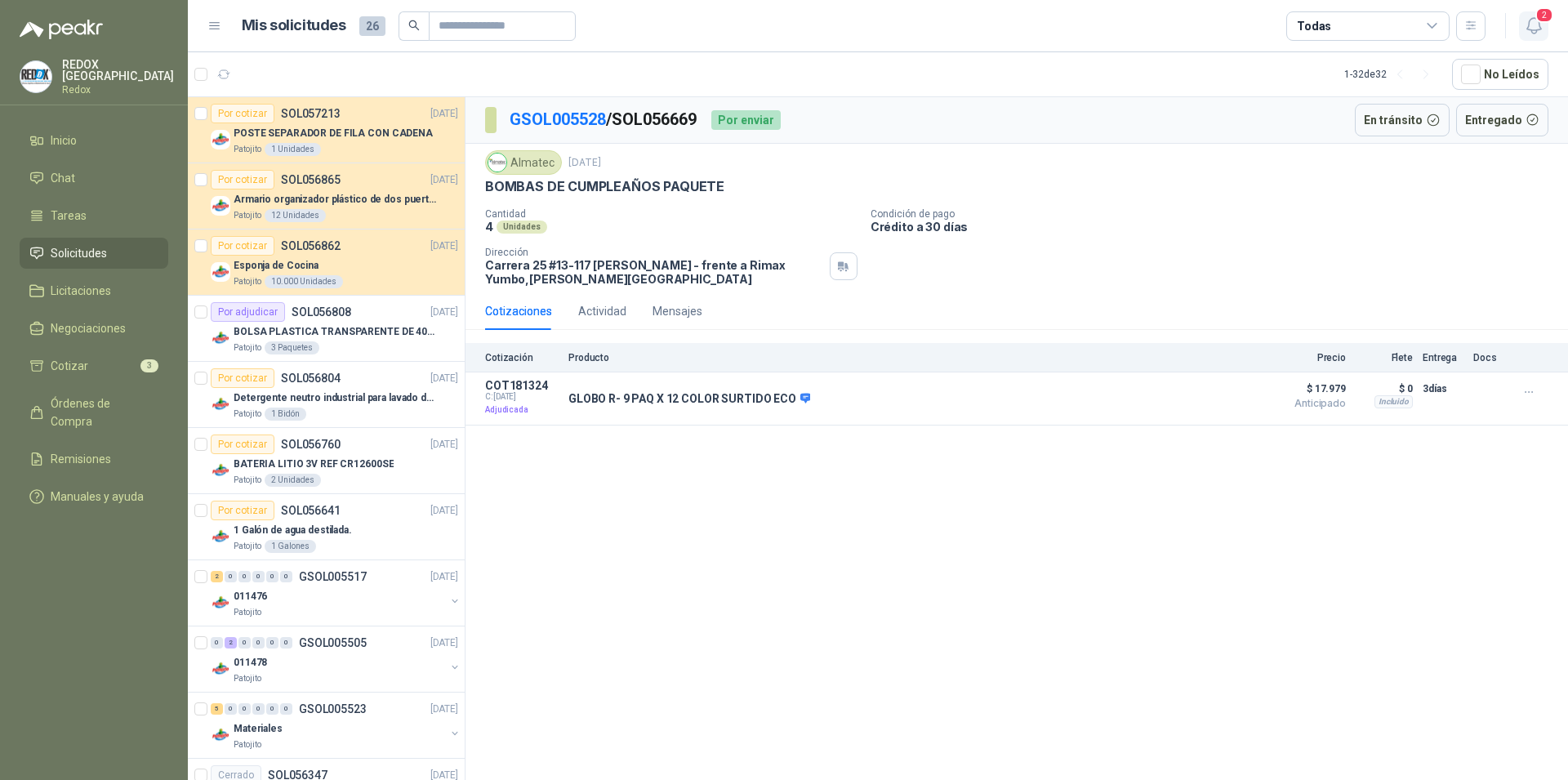
click at [1538, 31] on icon "button" at bounding box center [1534, 26] width 21 height 21
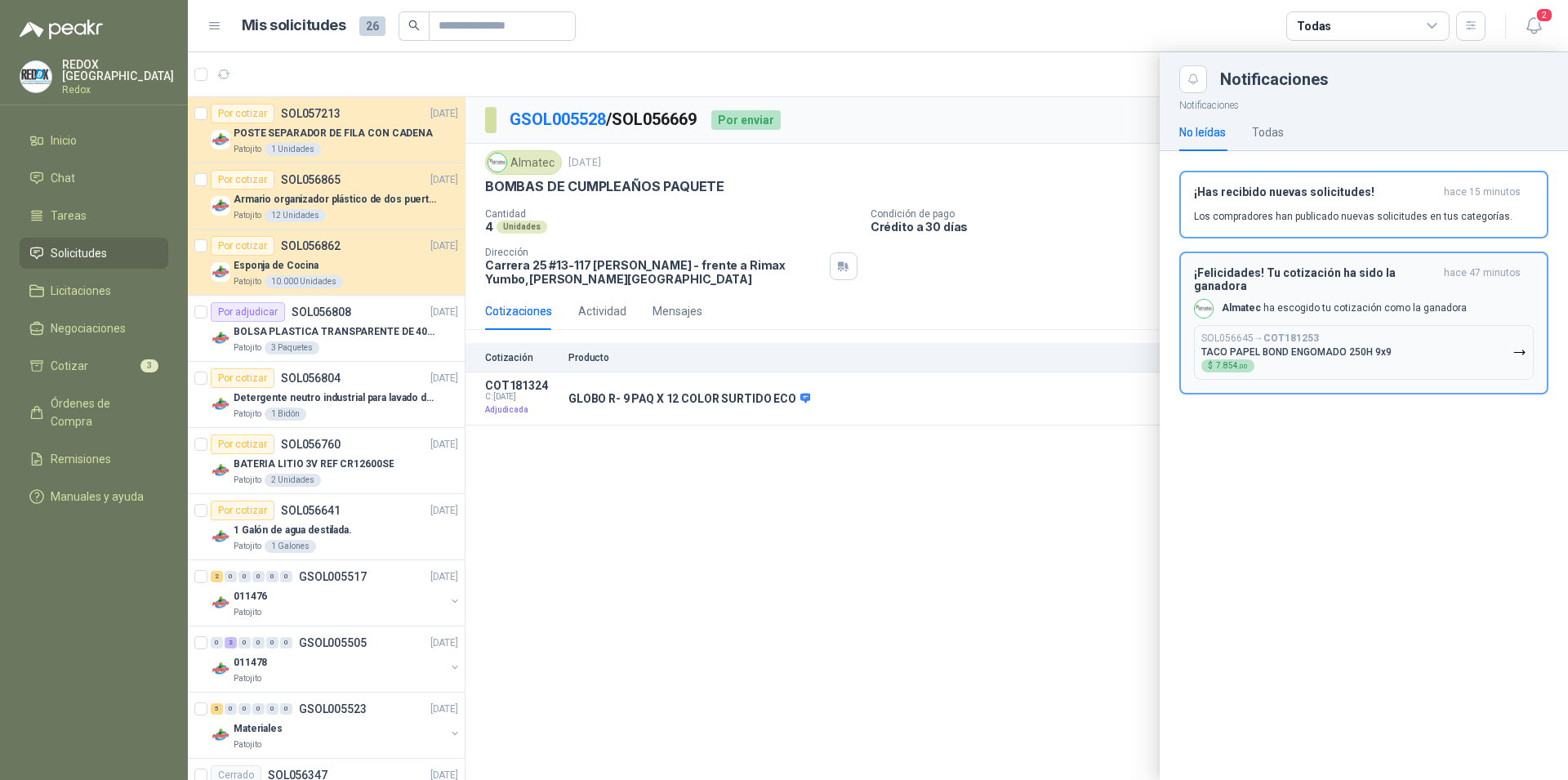
click at [1259, 325] on button "SOL056645 → COT181253 TACO PAPEL BOND ENGOMADO 250H 9x9 $ 7.854 ,00" at bounding box center [1364, 352] width 340 height 54
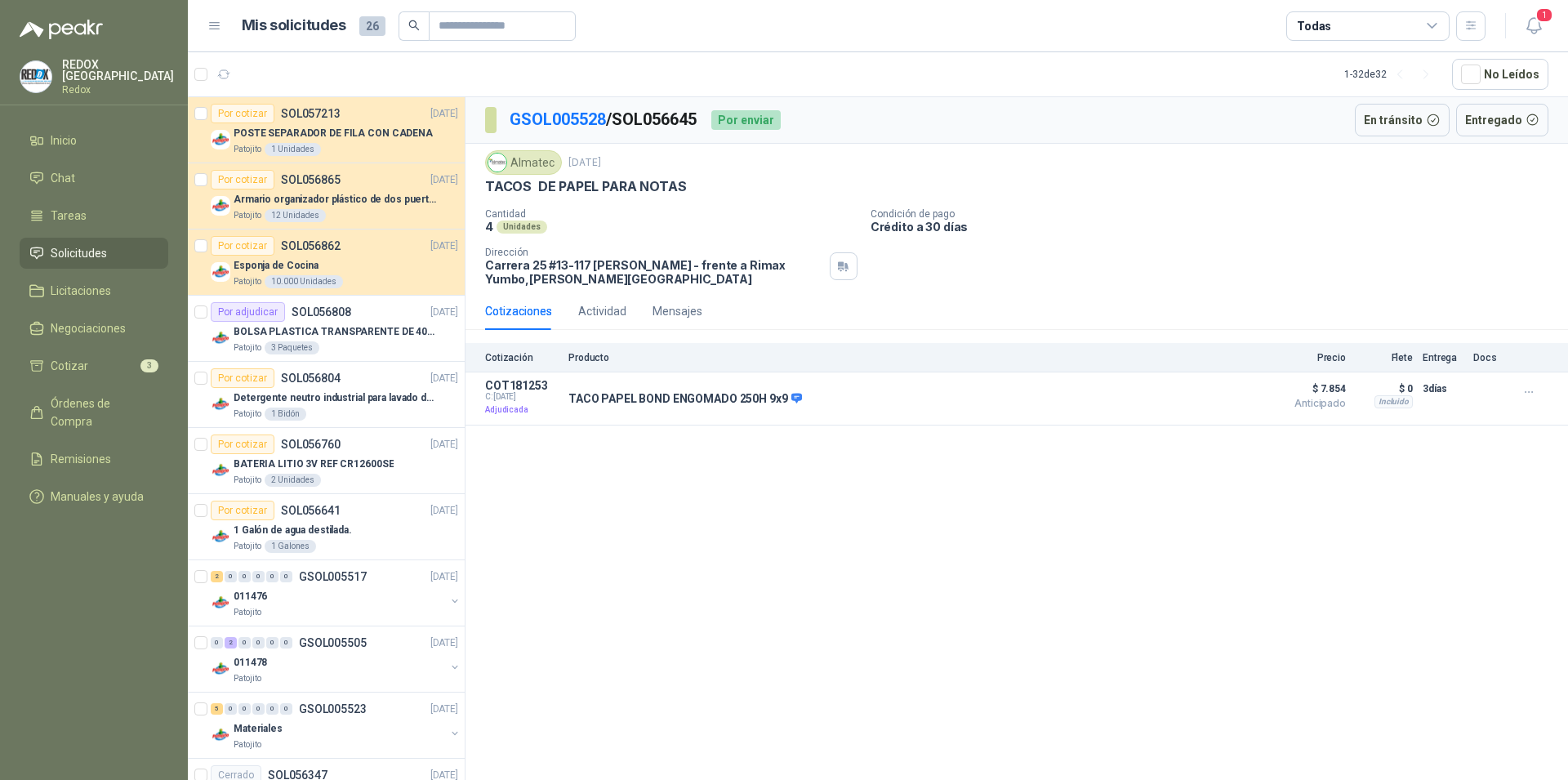
drag, startPoint x: 1538, startPoint y: 23, endPoint x: 1470, endPoint y: 63, distance: 78.9
click at [1536, 22] on icon "button" at bounding box center [1534, 26] width 21 height 21
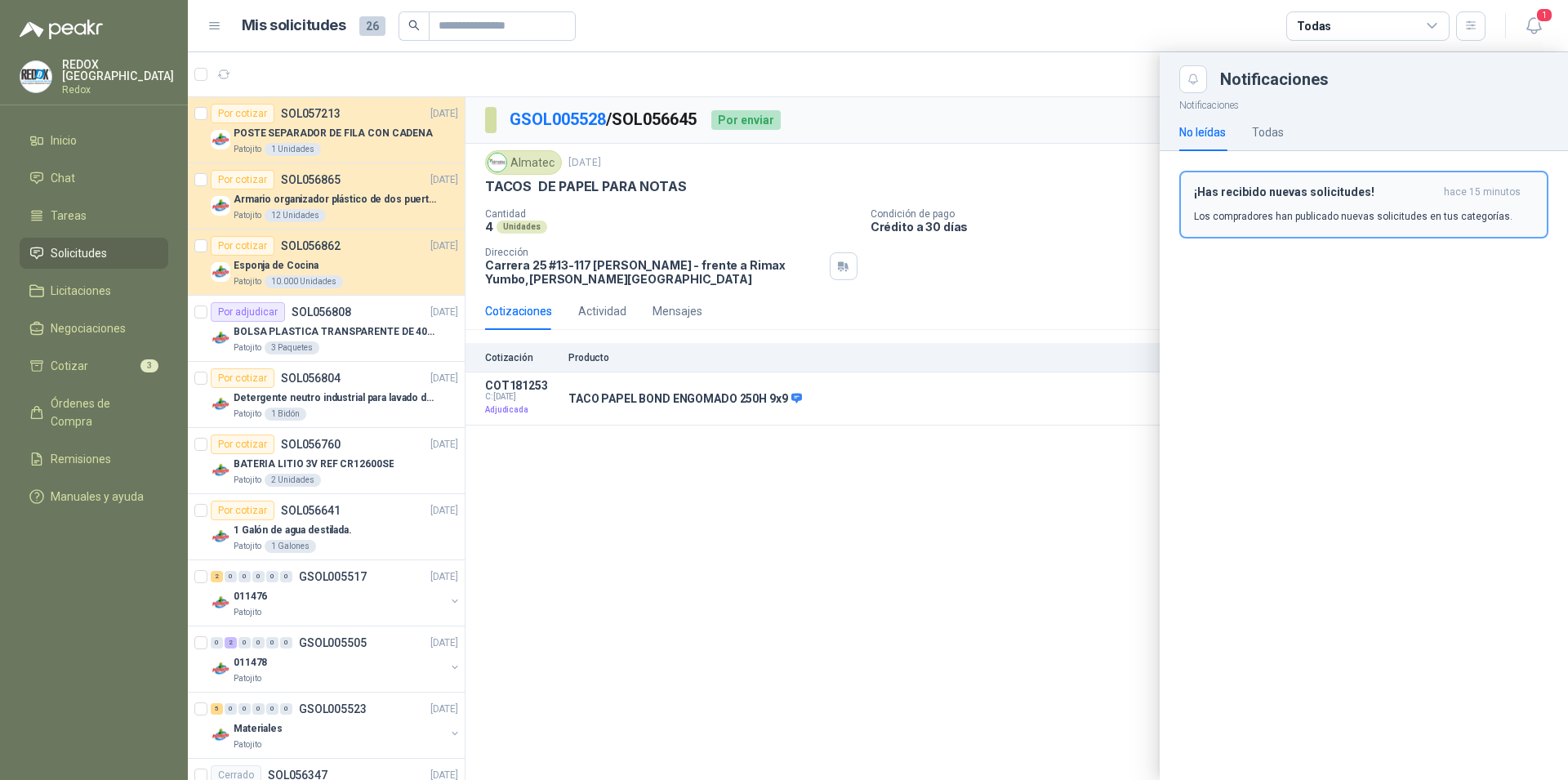
click at [1297, 220] on p "Los compradores han publicado nuevas solicitudes en tus categorías." at bounding box center [1354, 216] width 318 height 15
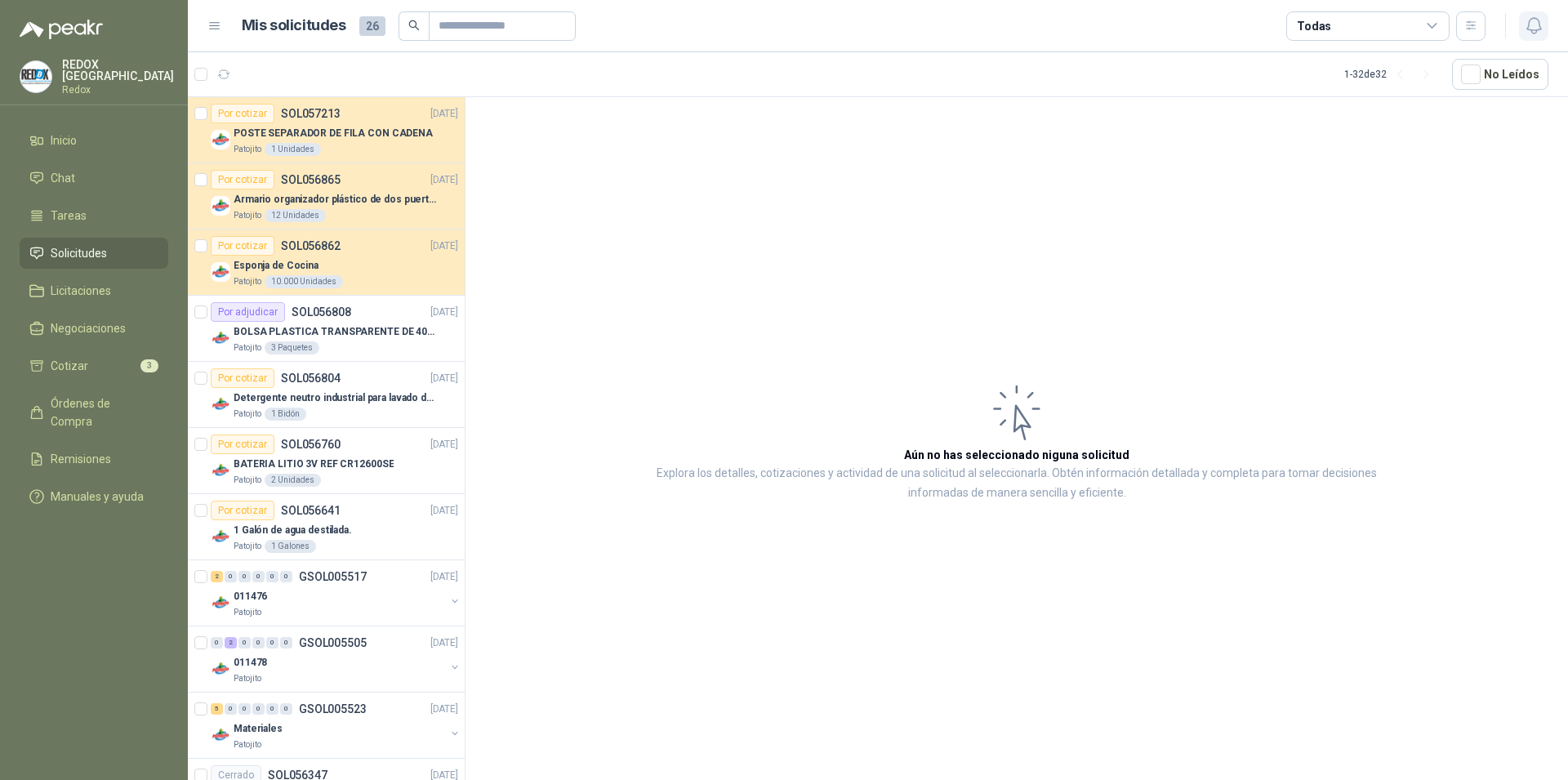
click at [1529, 31] on icon "button" at bounding box center [1534, 26] width 21 height 21
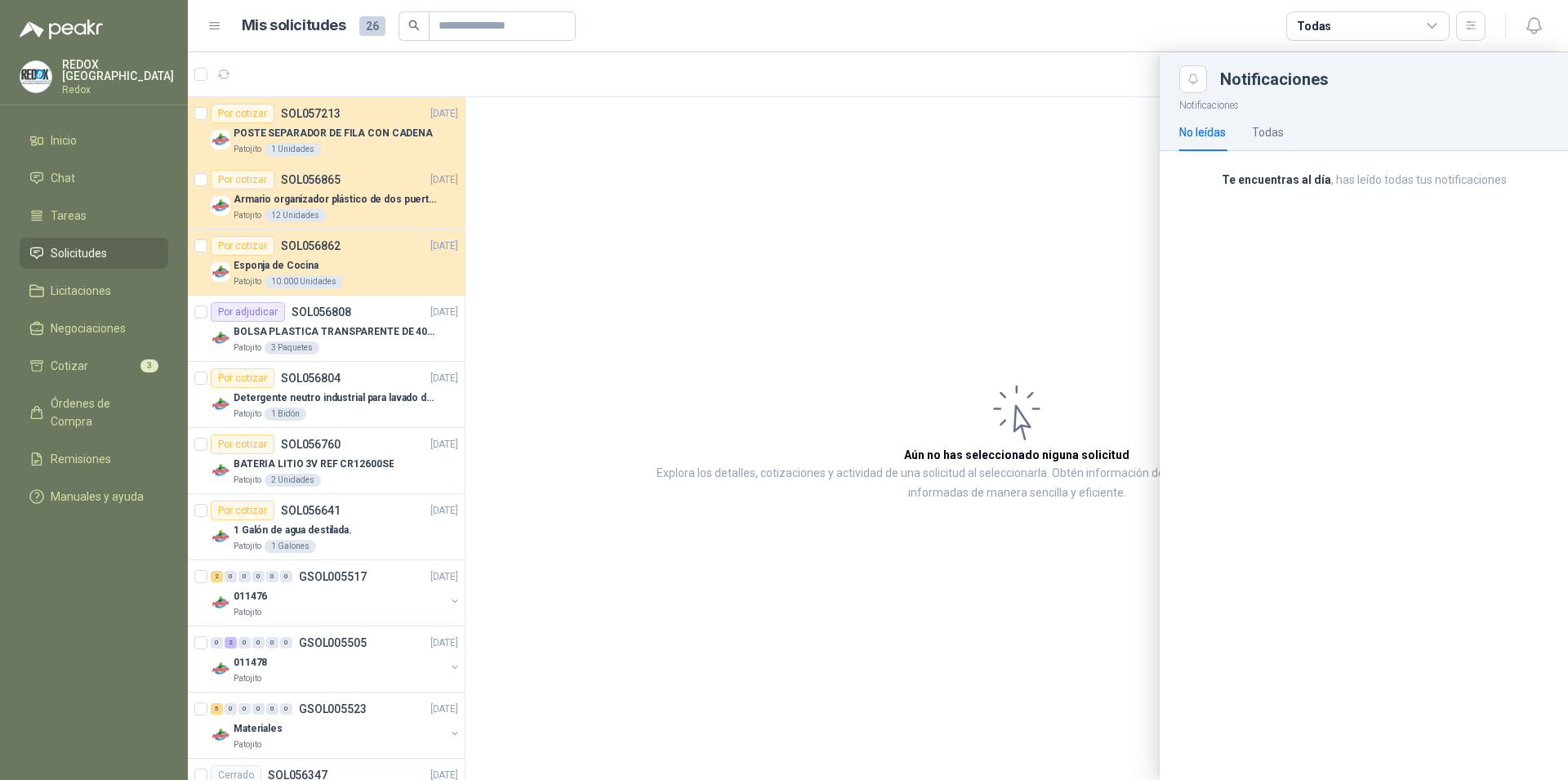
click at [691, 252] on div at bounding box center [879, 416] width 1381 height 728
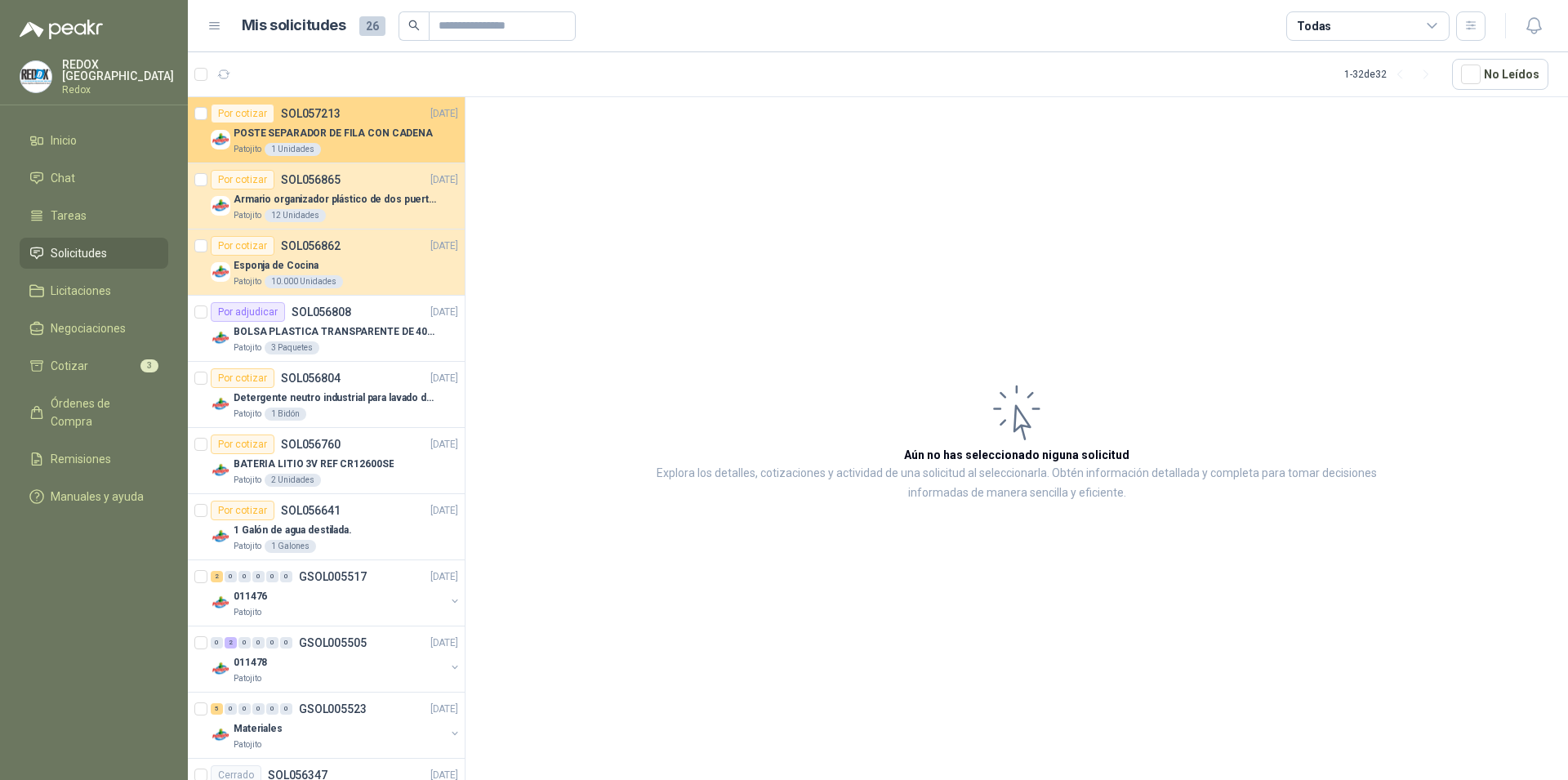
click at [342, 139] on p "POSTE SEPARADOR DE FILA CON CADENA" at bounding box center [333, 133] width 200 height 16
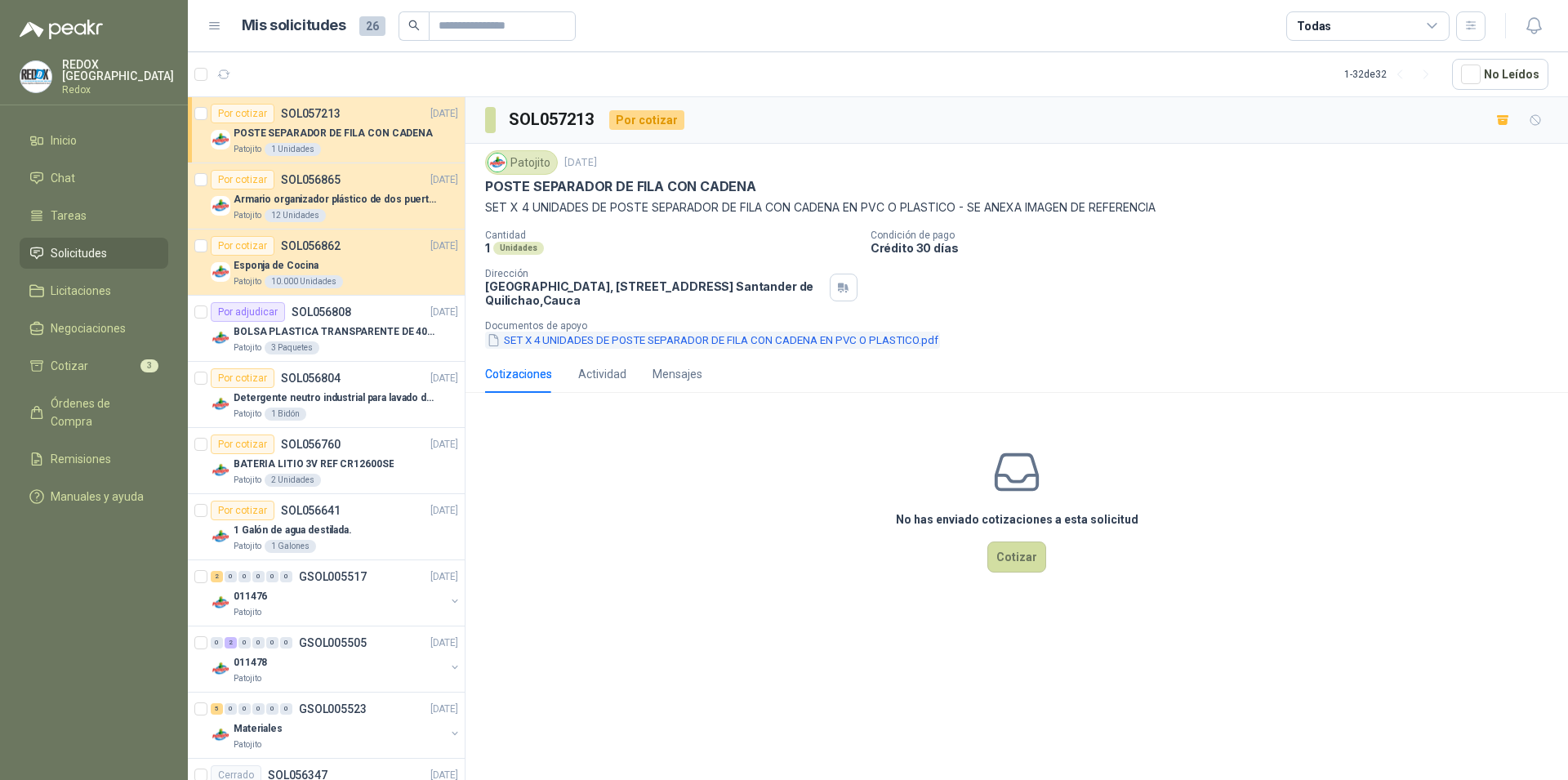
click at [558, 340] on button "SET X 4 UNIDADES DE POSTE SEPARADOR DE FILA CON CADENA EN PVC O PLASTICO.pdf" at bounding box center [713, 340] width 455 height 17
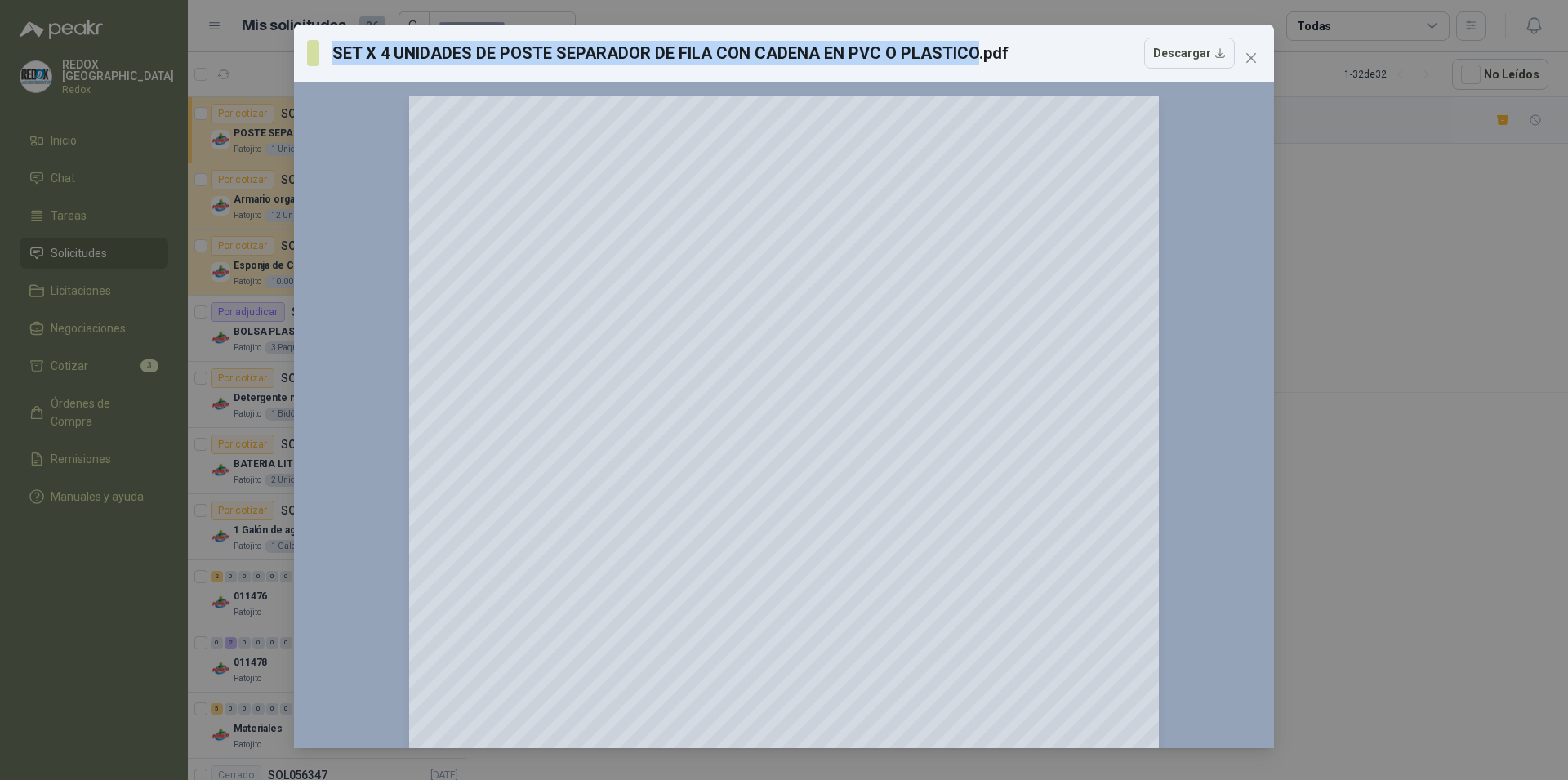
drag, startPoint x: 335, startPoint y: 52, endPoint x: 973, endPoint y: 60, distance: 638.1
click at [973, 60] on h3 "SET X 4 UNIDADES DE POSTE SEPARADOR DE FILA CON CADENA EN PVC O PLASTICO.pdf" at bounding box center [671, 53] width 677 height 24
copy h3 "SET X 4 UNIDADES DE POSTE SEPARADOR DE FILA CON CADENA EN PVC O PLASTICO"
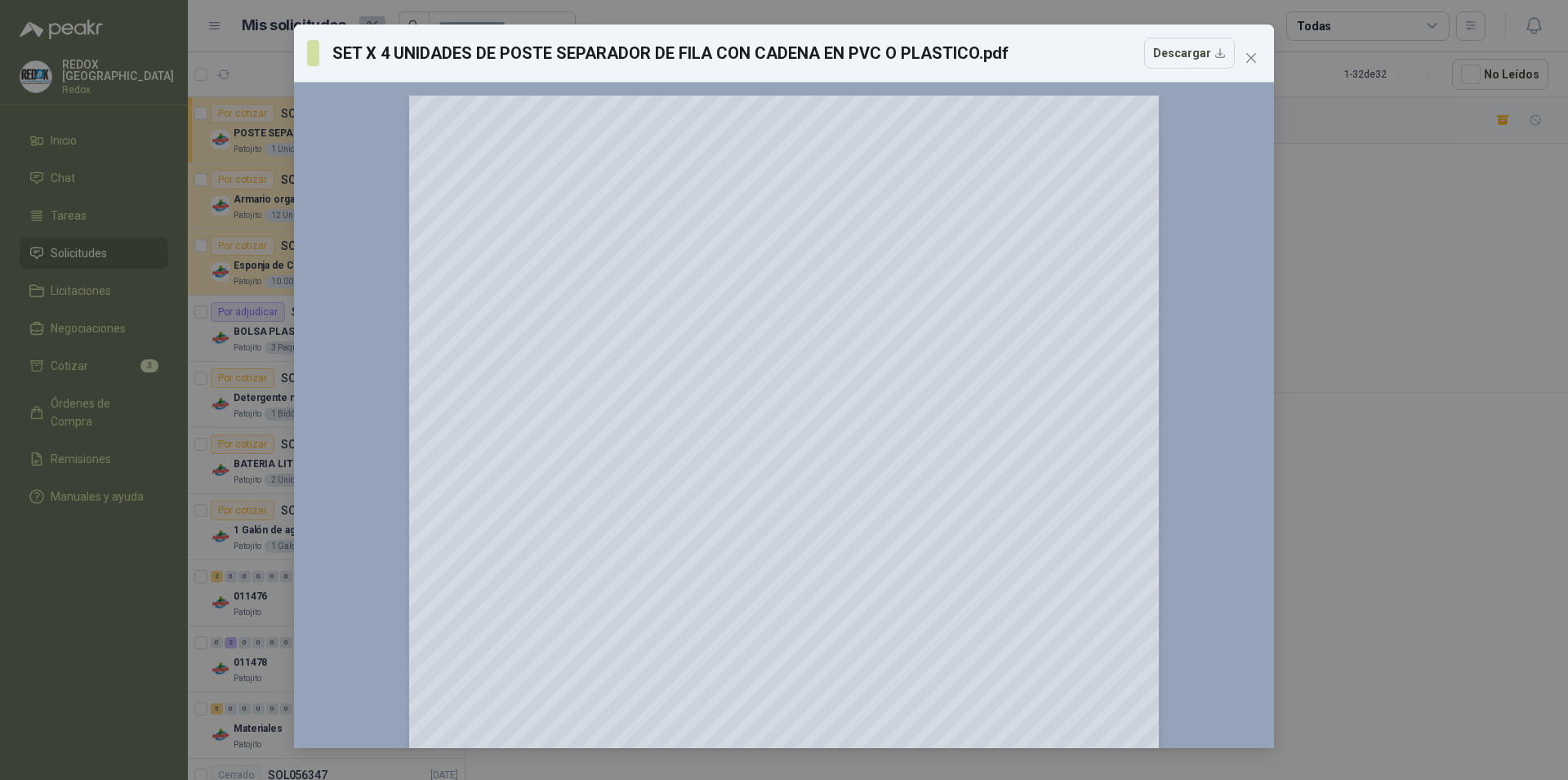
click at [1360, 334] on div "SET X 4 UNIDADES DE POSTE SEPARADOR DE FILA CON CADENA EN PVC O PLASTICO.pdf De…" at bounding box center [784, 390] width 1568 height 780
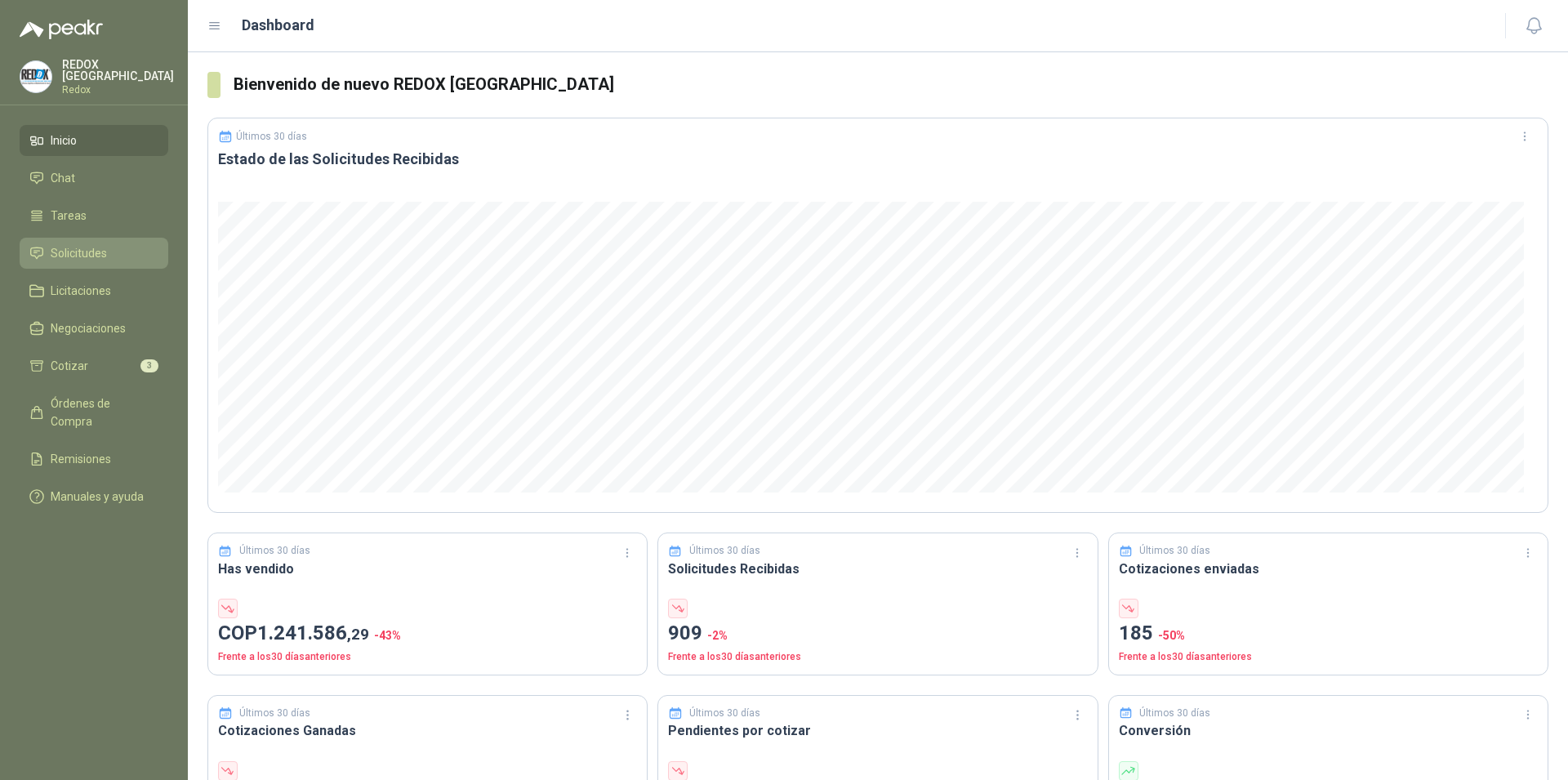
click at [76, 254] on span "Solicitudes" at bounding box center [79, 253] width 56 height 18
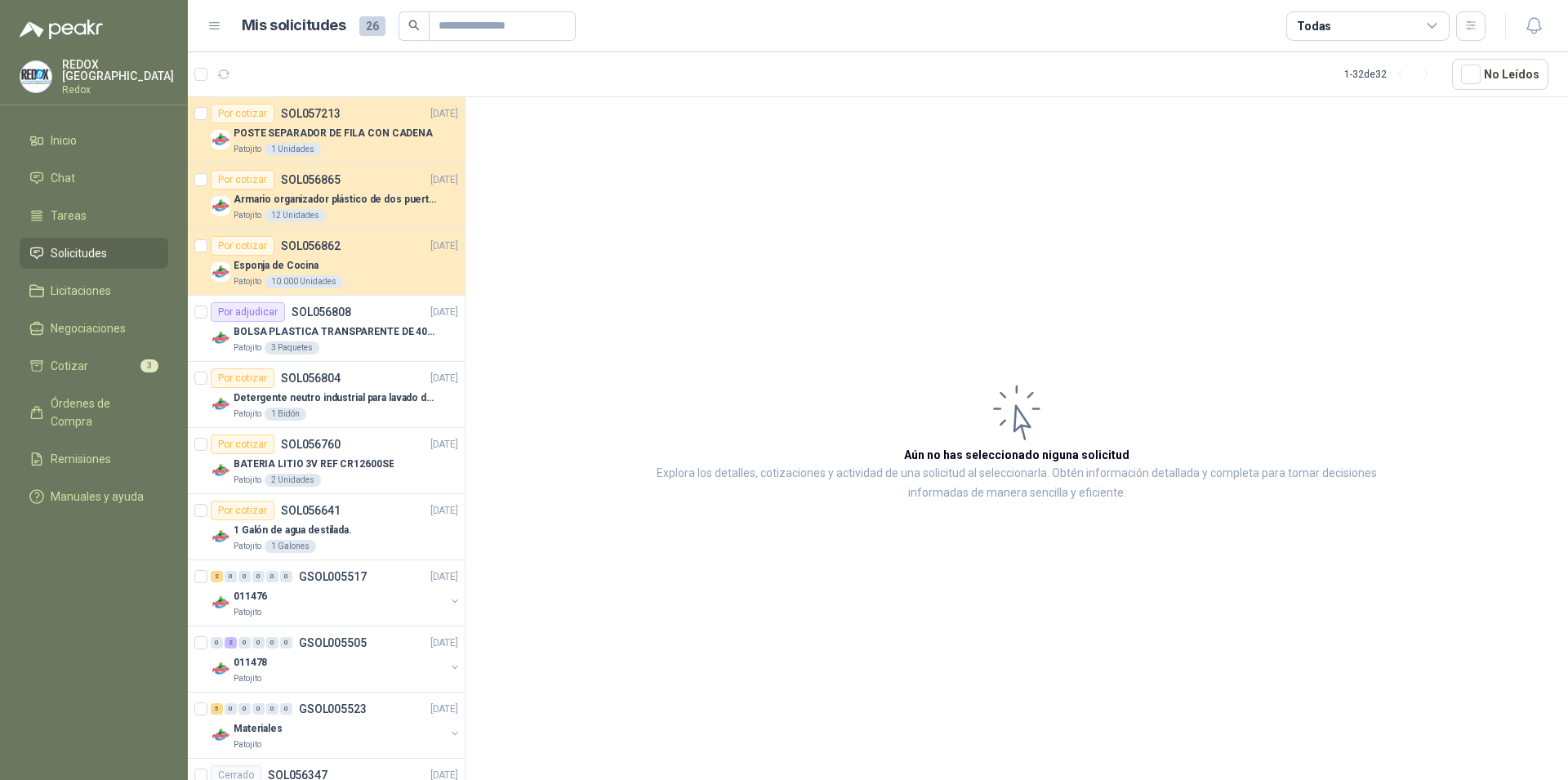
click at [63, 251] on span "Solicitudes" at bounding box center [79, 253] width 56 height 18
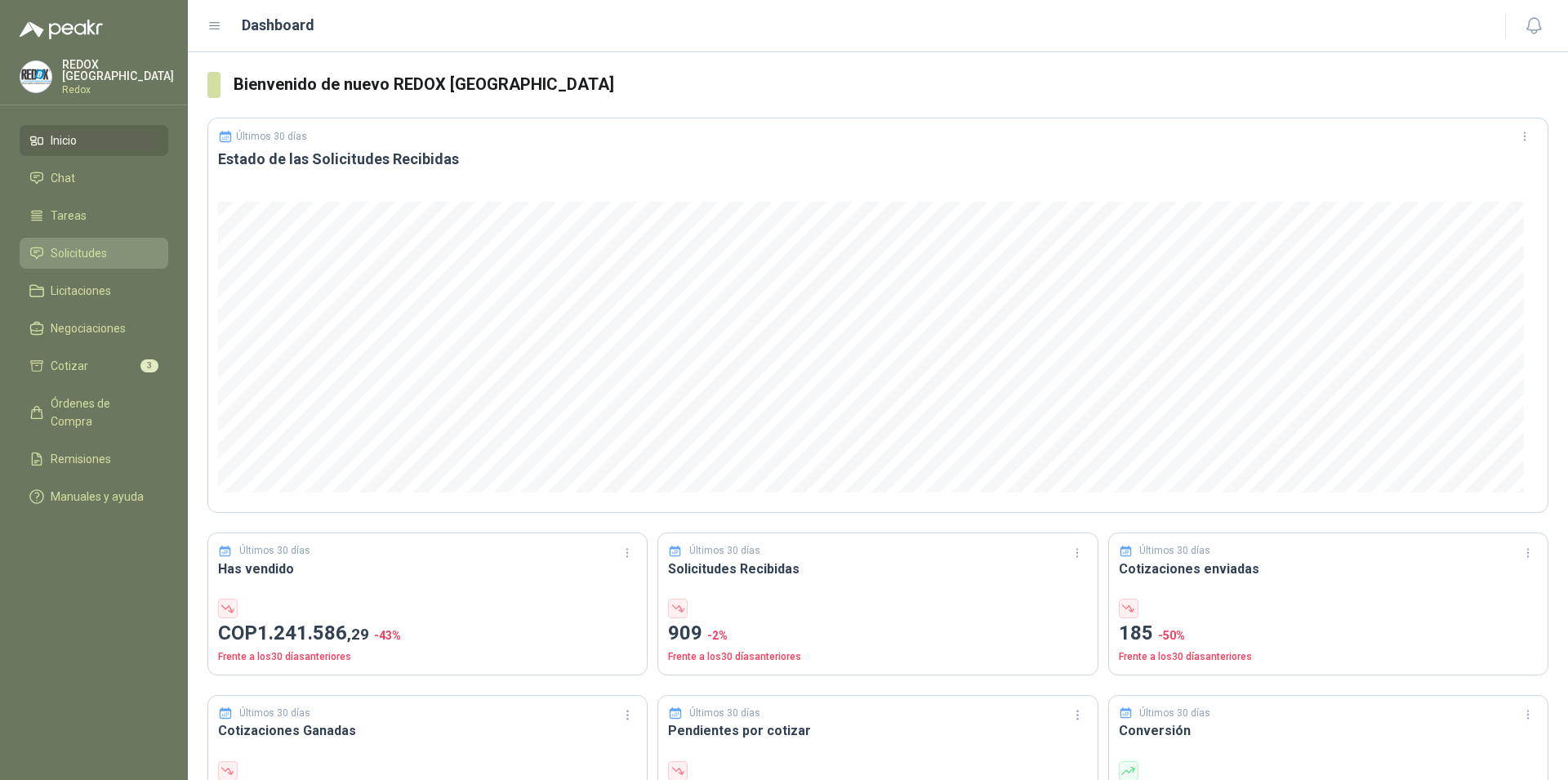
click at [66, 245] on span "Solicitudes" at bounding box center [79, 253] width 56 height 18
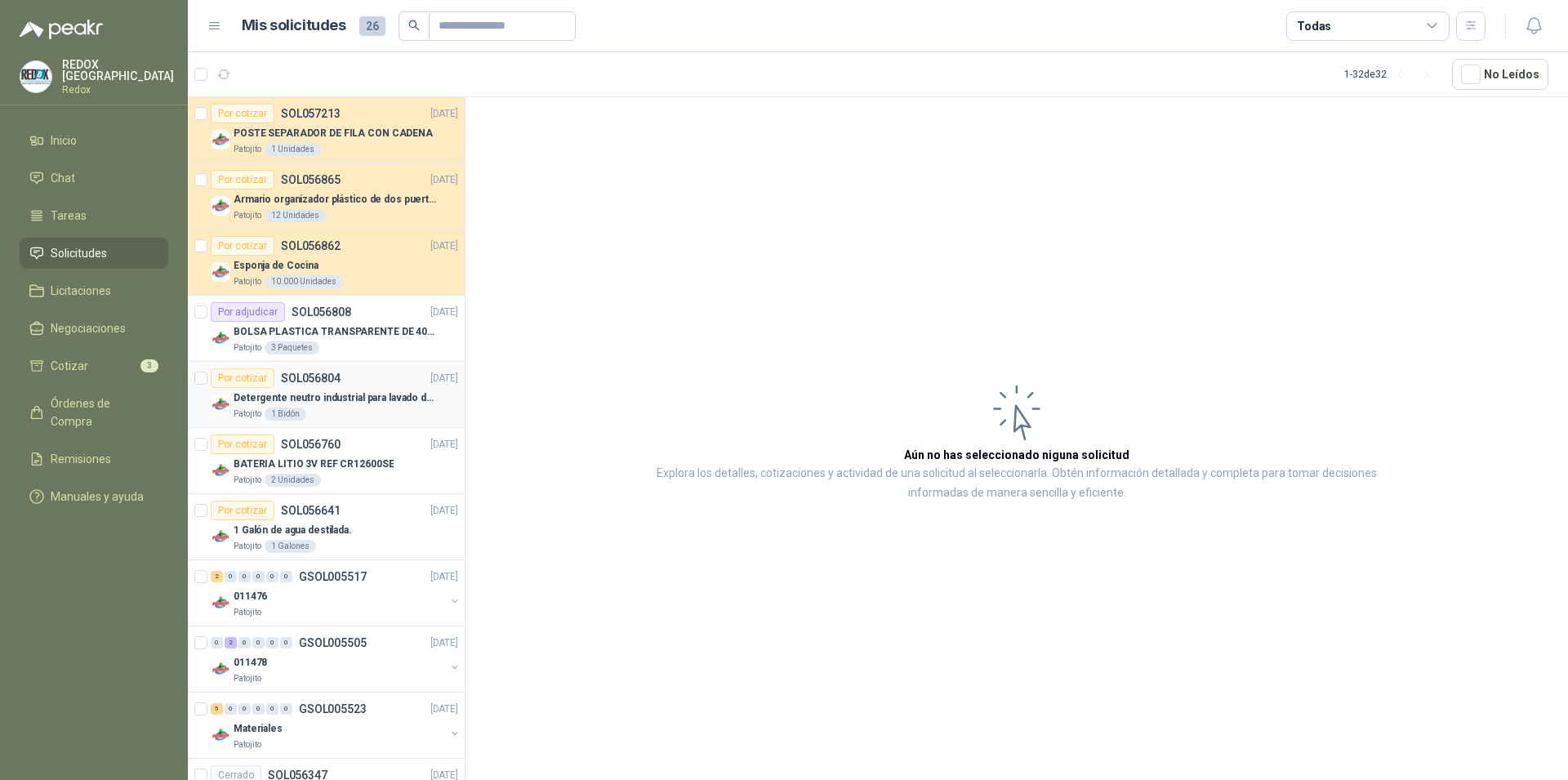
click at [351, 399] on p "Detergente neutro industrial para lavado de tanques y maquinas." at bounding box center [334, 398] width 203 height 16
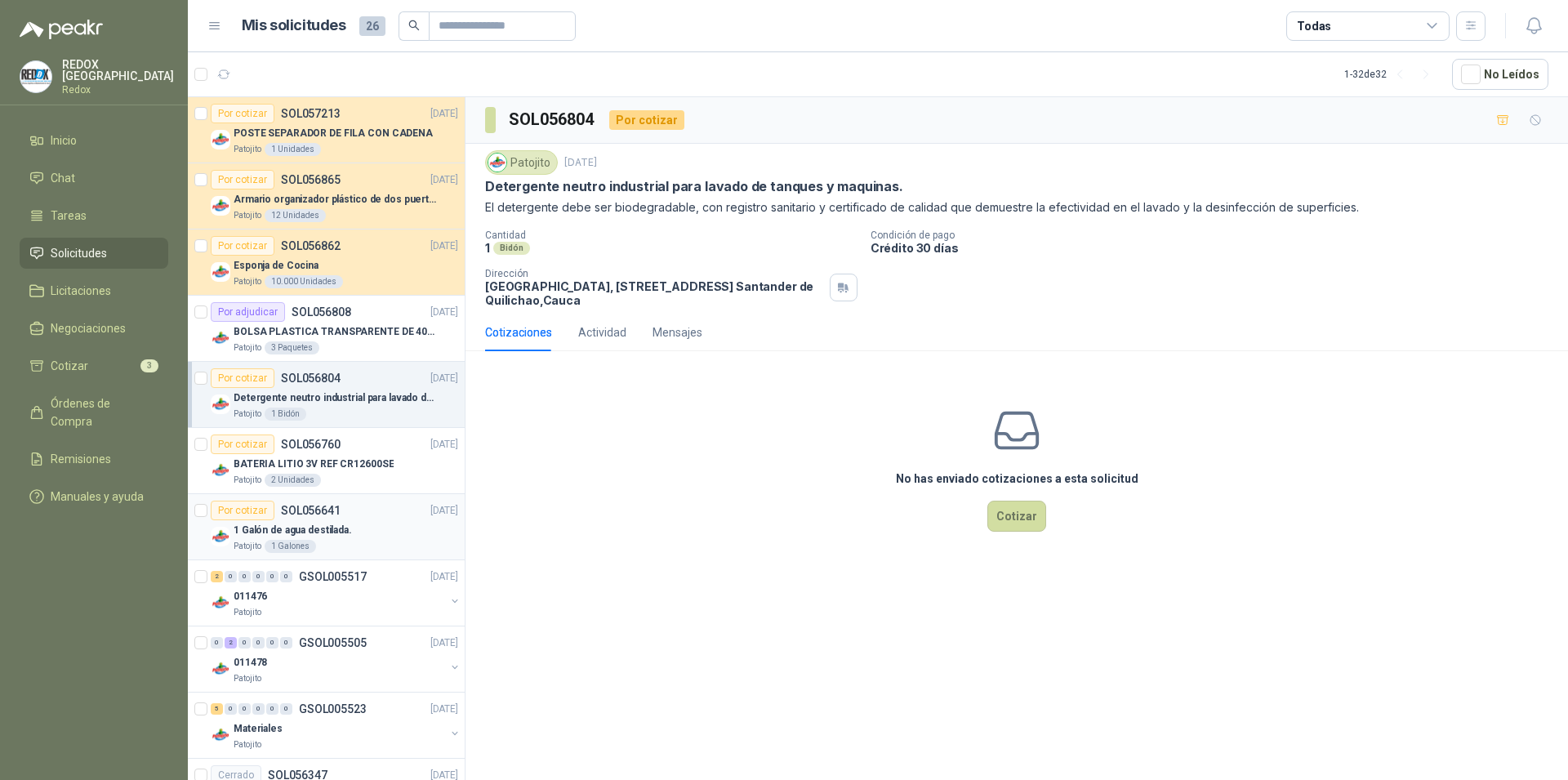
click at [329, 522] on div "1 Galón de agua destilada." at bounding box center [346, 529] width 225 height 20
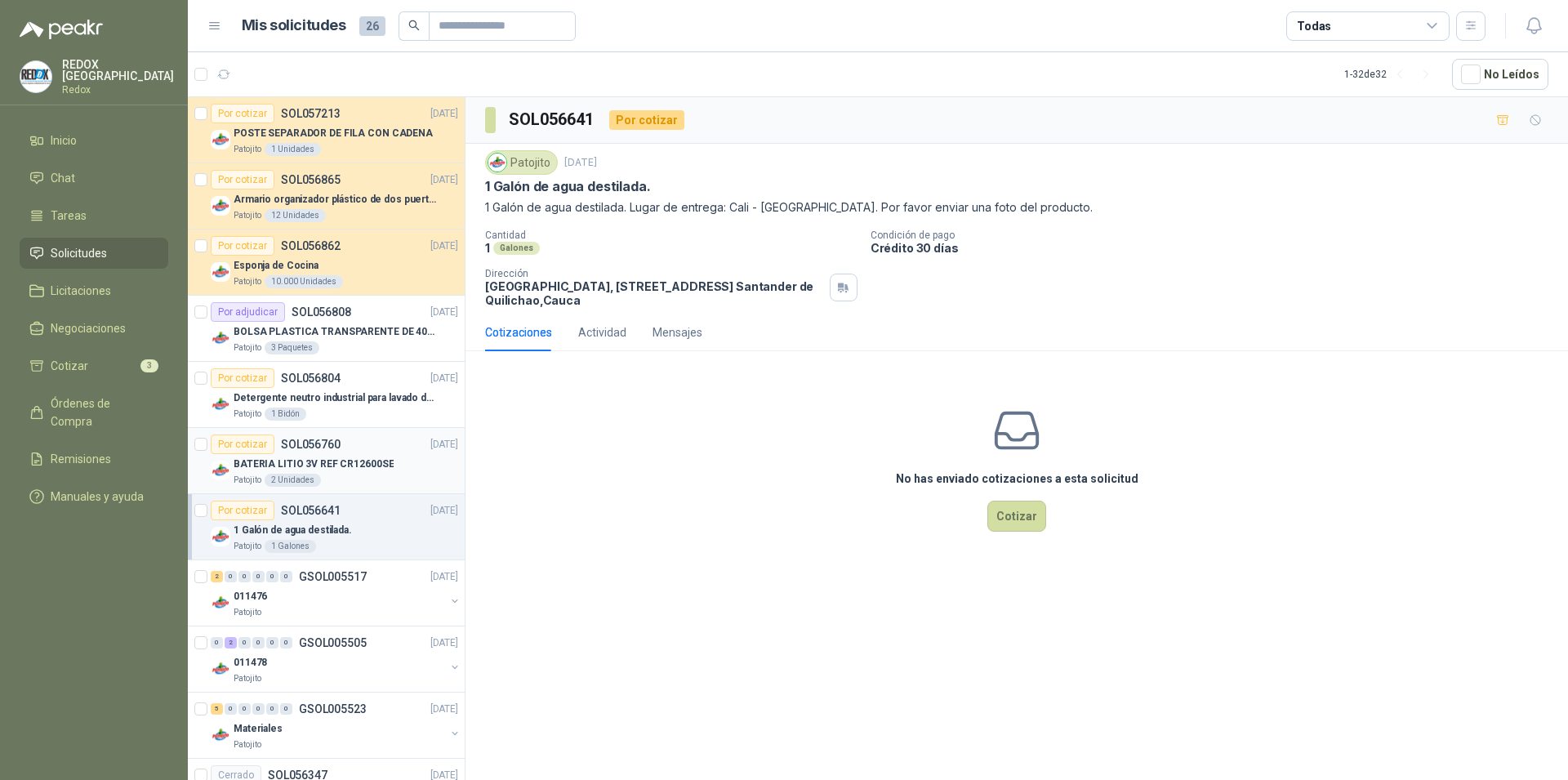
click at [318, 456] on p "BATERIA LITIO 3V REF CR12600SE" at bounding box center [313, 464] width 160 height 16
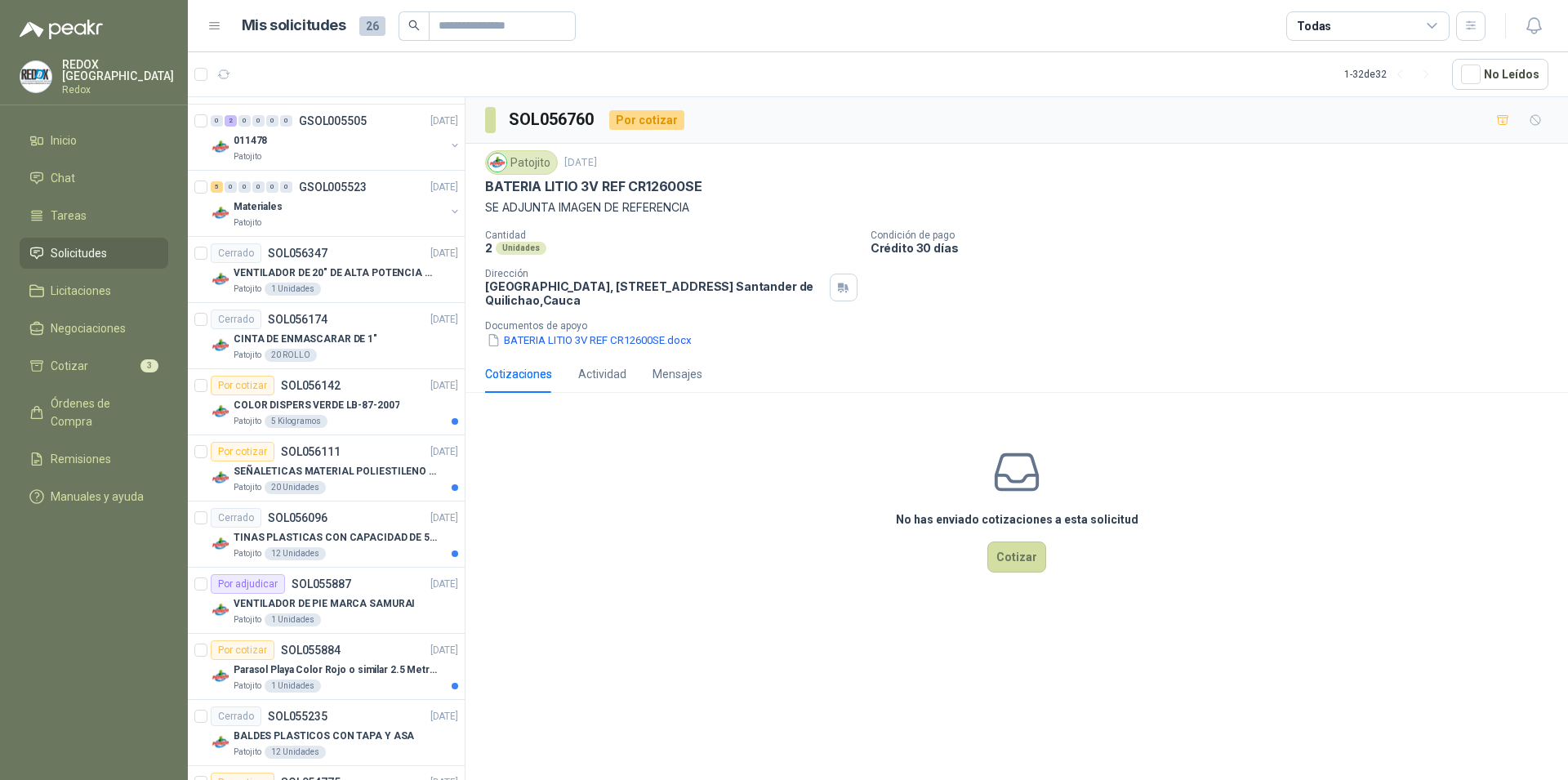
scroll to position [667, 0]
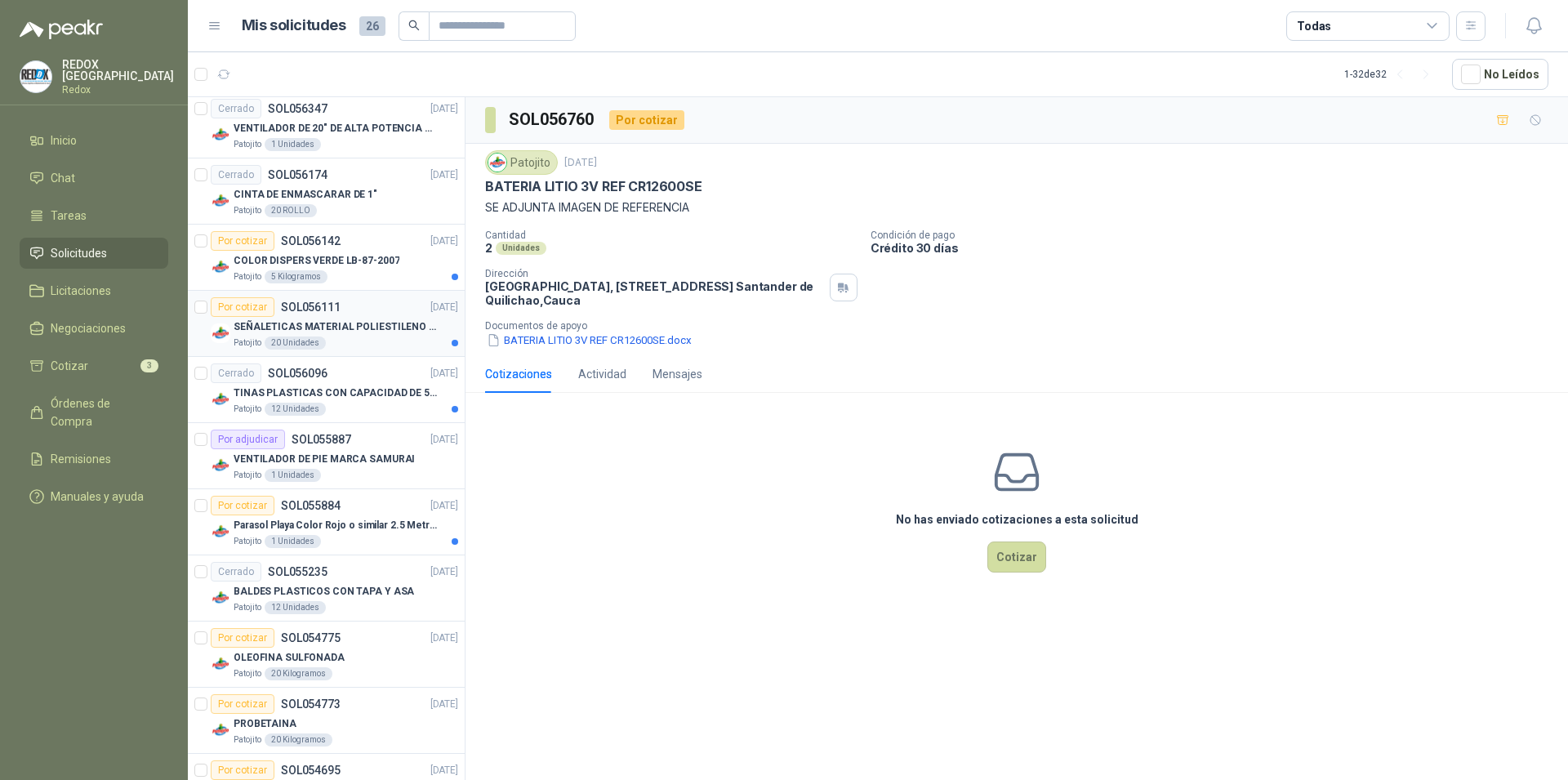
click at [365, 322] on p "SEÑALETICAS MATERIAL POLIESTILENO CON VINILO LAMINADO CALIBRE 60" at bounding box center [334, 327] width 203 height 16
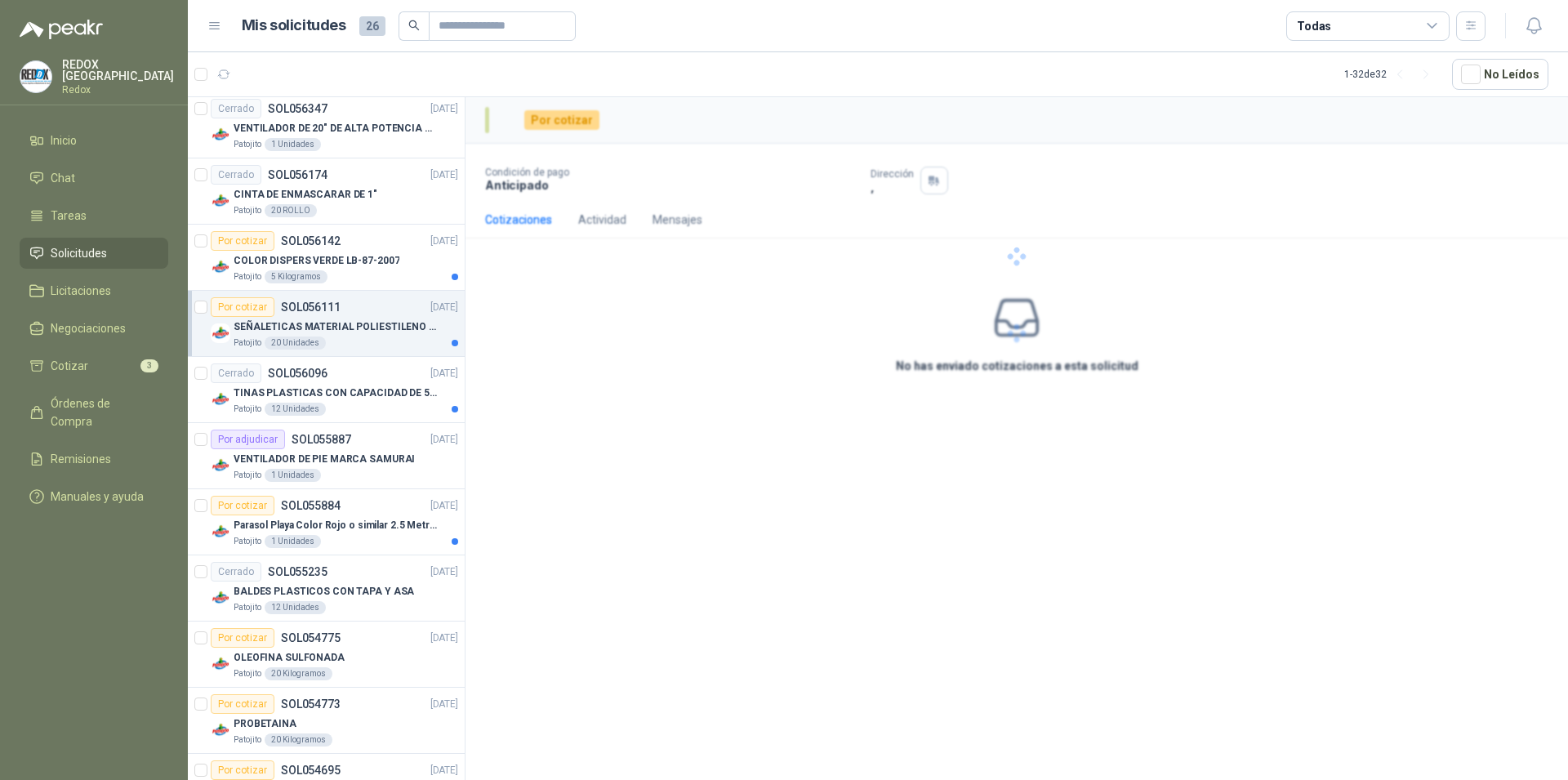
scroll to position [667, 0]
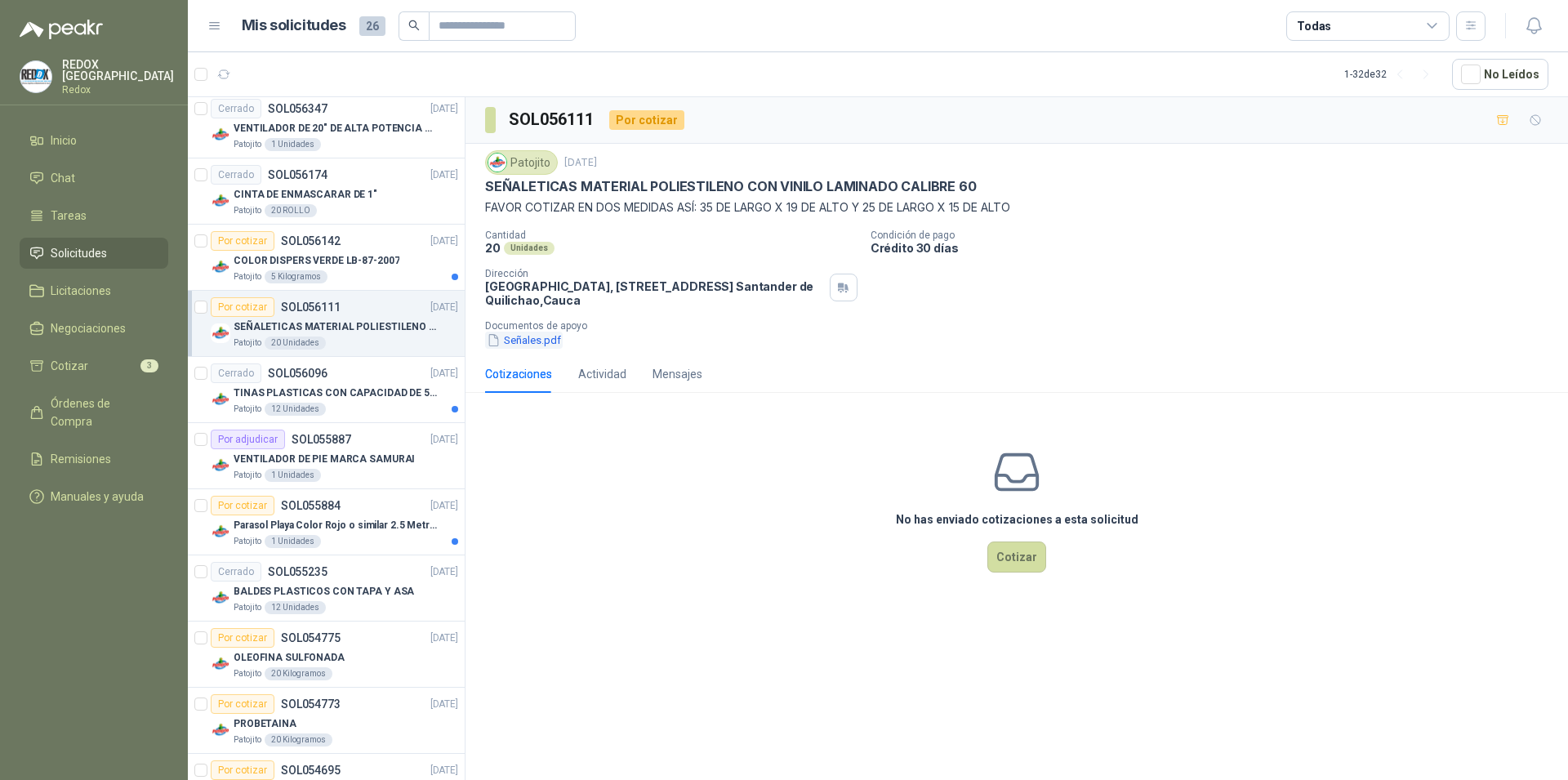
click at [526, 335] on button "Señales.pdf" at bounding box center [524, 340] width 78 height 17
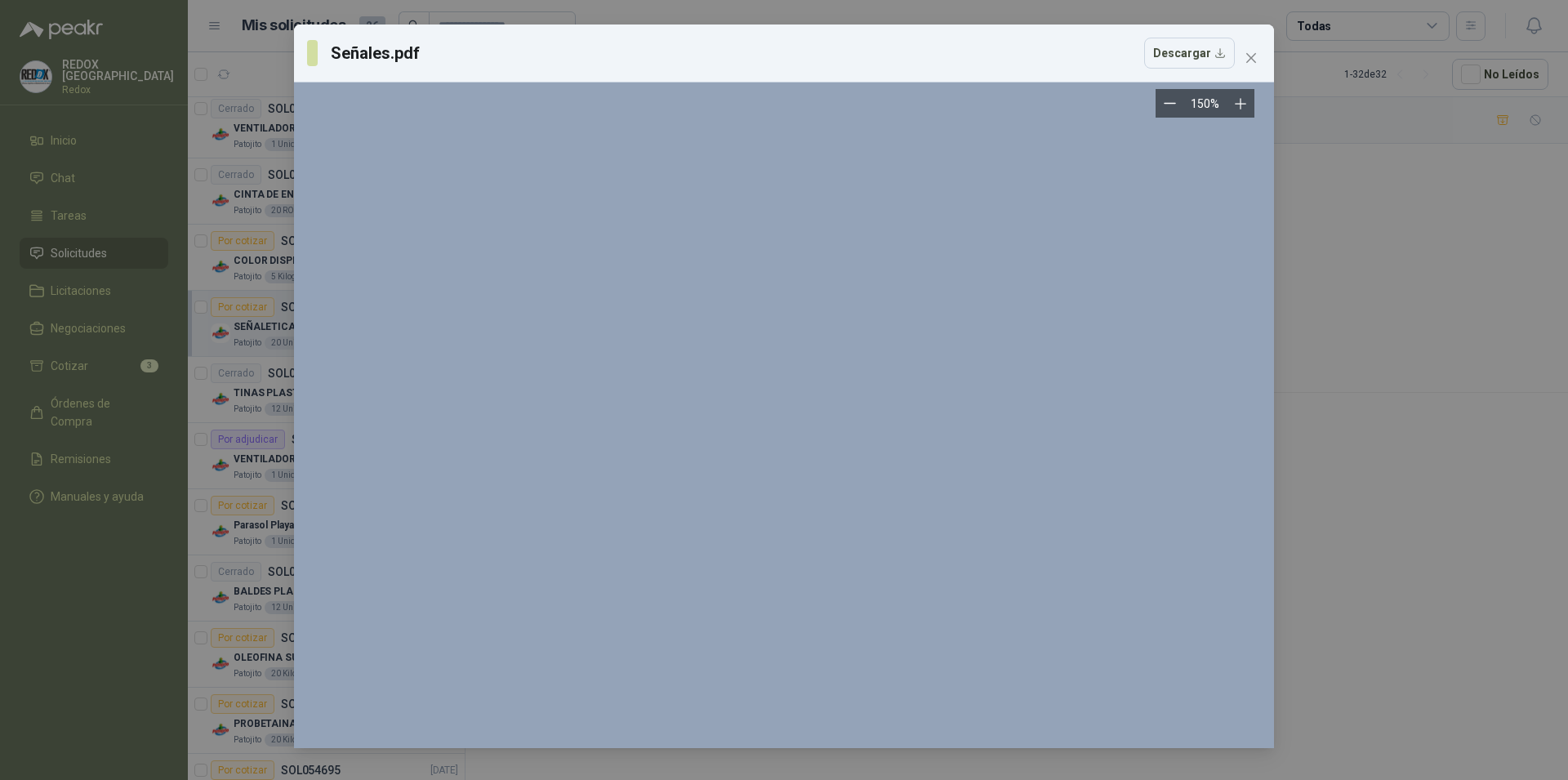
scroll to position [3747, 0]
click at [1250, 58] on icon "close" at bounding box center [1251, 58] width 13 height 13
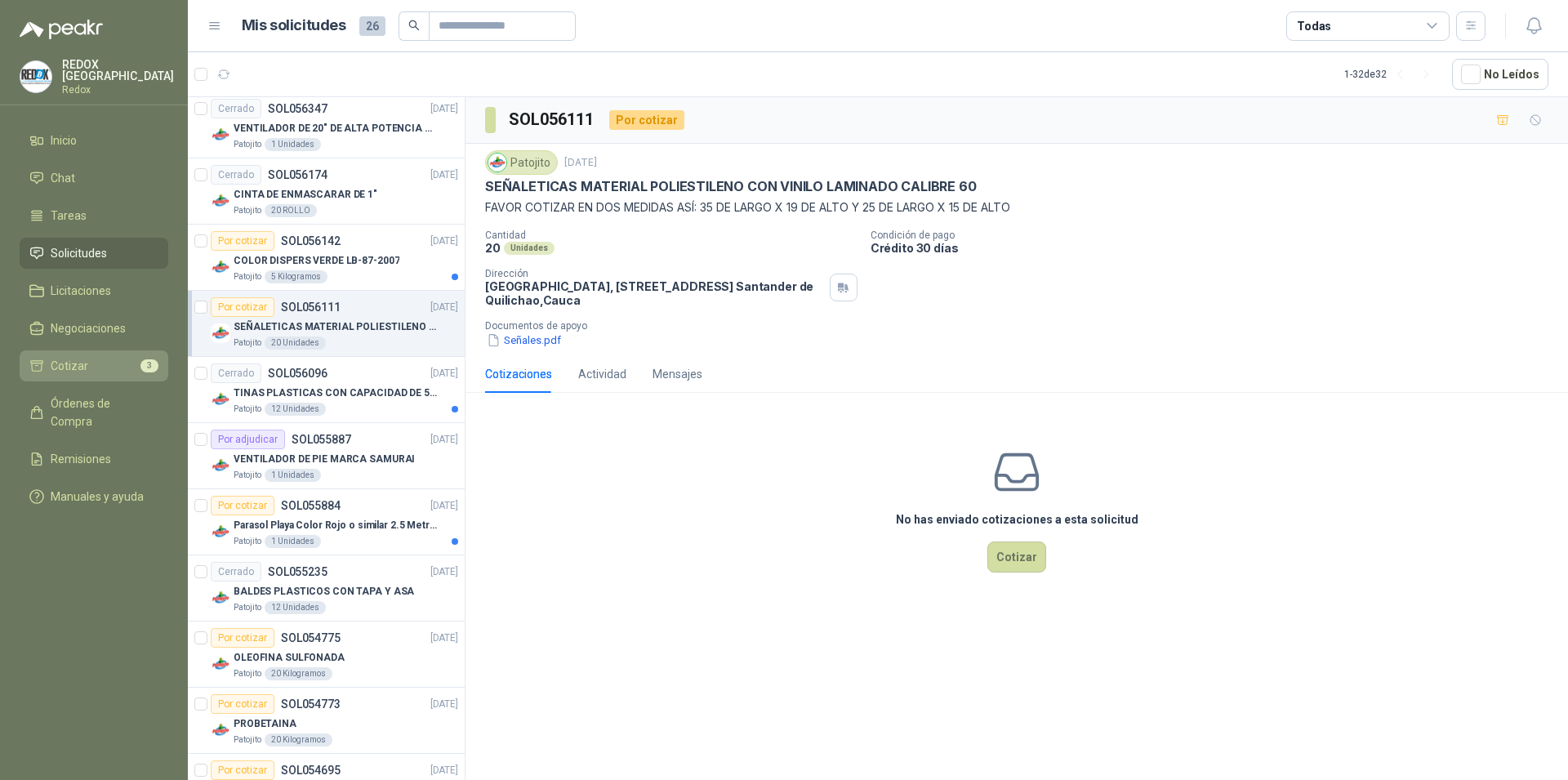
click at [111, 362] on li "Cotizar 3" at bounding box center [94, 365] width 129 height 18
